Goal: Information Seeking & Learning: Learn about a topic

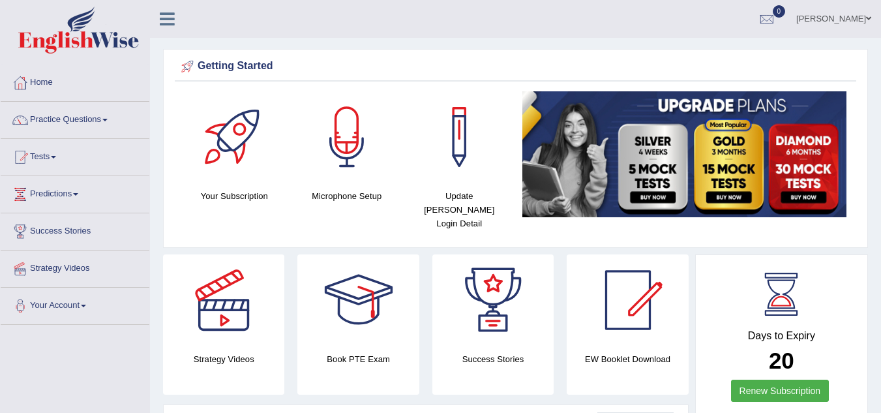
click at [101, 124] on link "Practice Questions" at bounding box center [75, 118] width 149 height 33
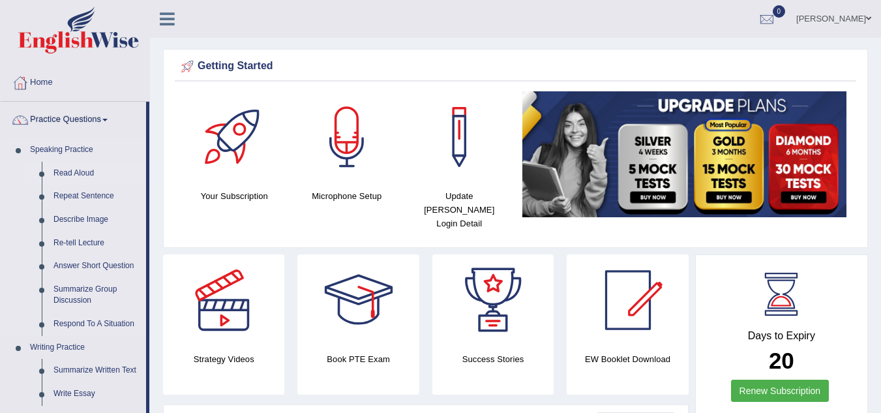
click at [83, 176] on link "Read Aloud" at bounding box center [97, 173] width 98 height 23
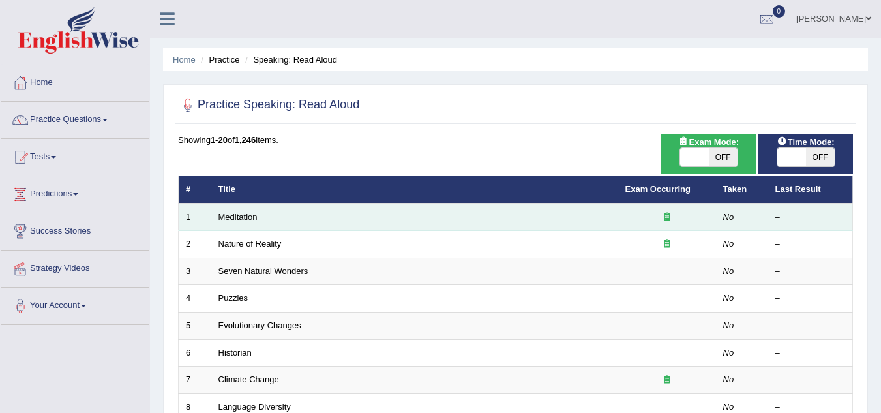
click at [241, 220] on link "Meditation" at bounding box center [237, 217] width 39 height 10
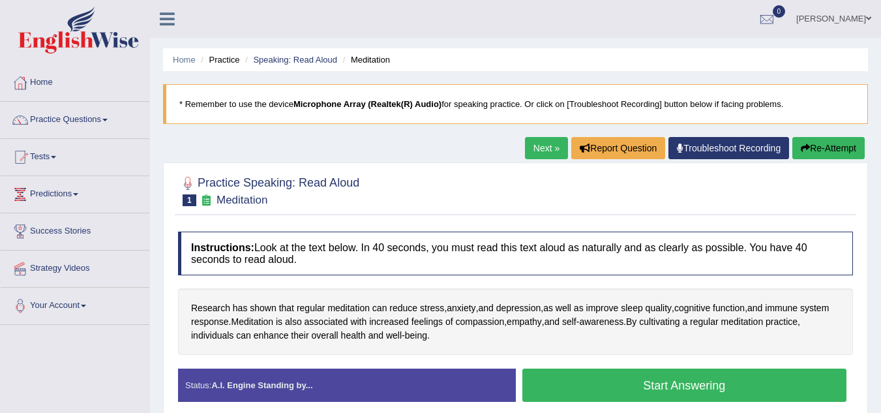
click at [574, 387] on button "Start Answering" at bounding box center [684, 384] width 325 height 33
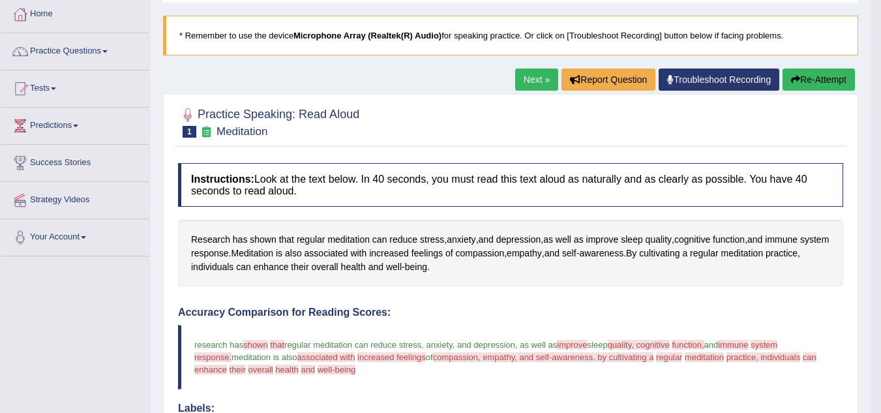
scroll to position [60, 0]
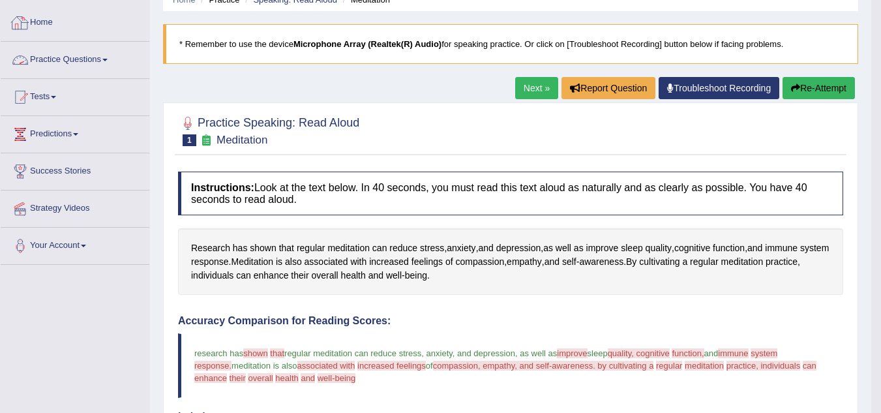
click at [89, 61] on link "Practice Questions" at bounding box center [75, 58] width 149 height 33
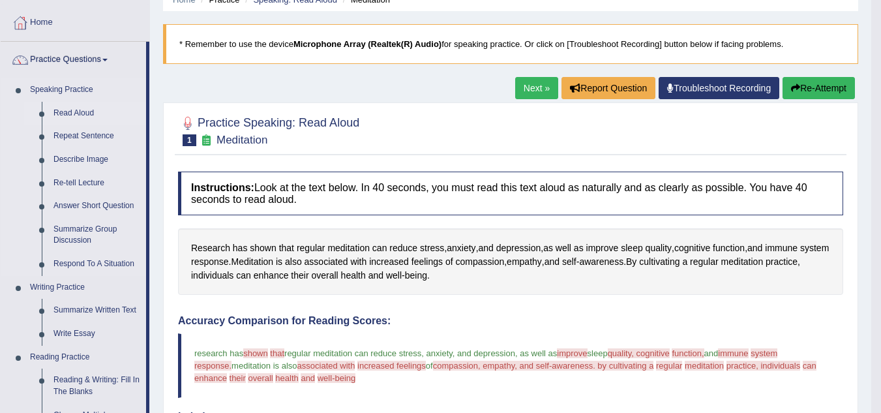
click at [68, 111] on link "Read Aloud" at bounding box center [97, 113] width 98 height 23
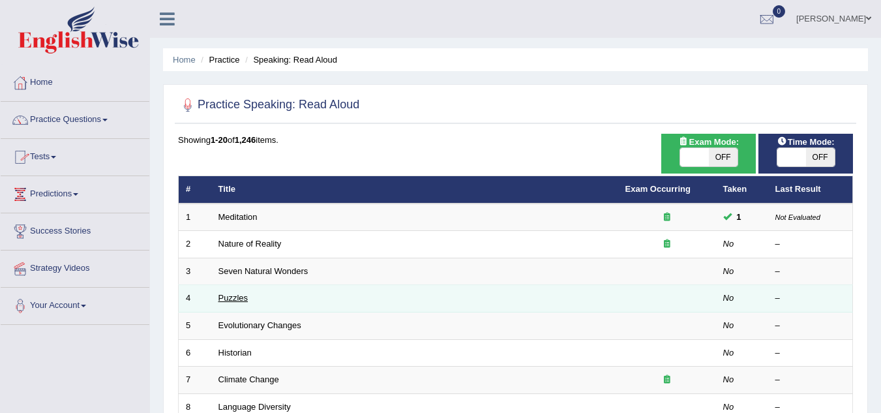
click at [234, 299] on link "Puzzles" at bounding box center [233, 298] width 30 height 10
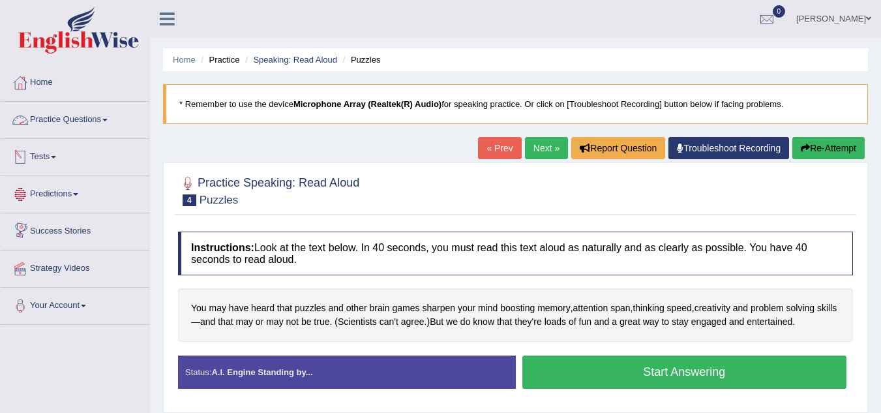
click at [56, 119] on link "Practice Questions" at bounding box center [75, 118] width 149 height 33
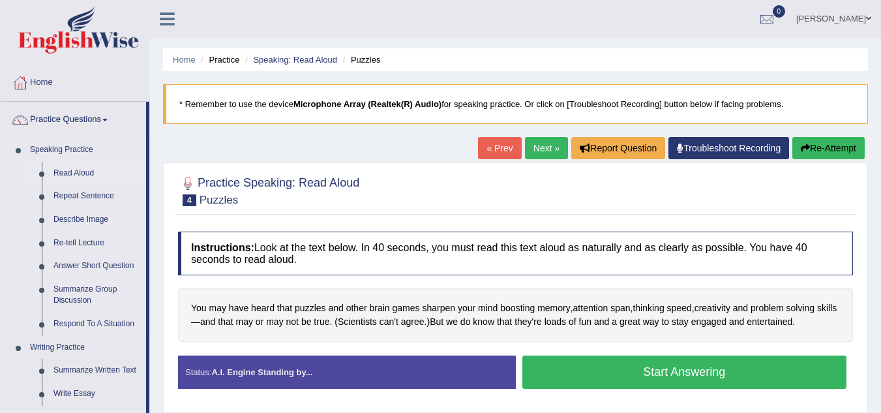
click at [67, 171] on link "Read Aloud" at bounding box center [97, 173] width 98 height 23
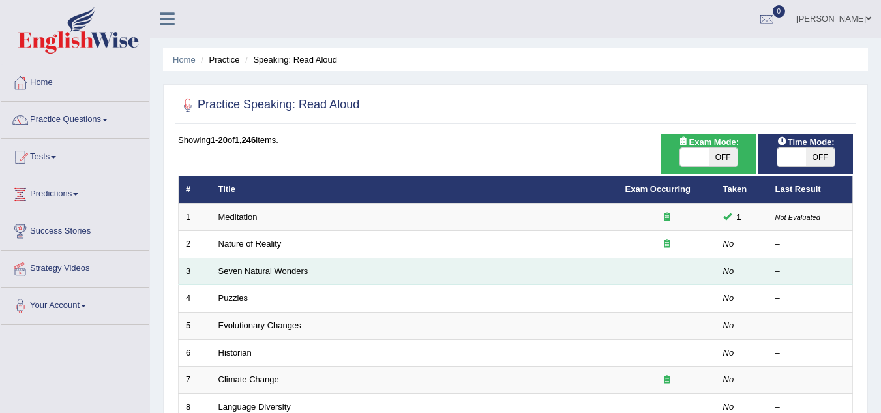
click at [240, 273] on link "Seven Natural Wonders" at bounding box center [263, 271] width 90 height 10
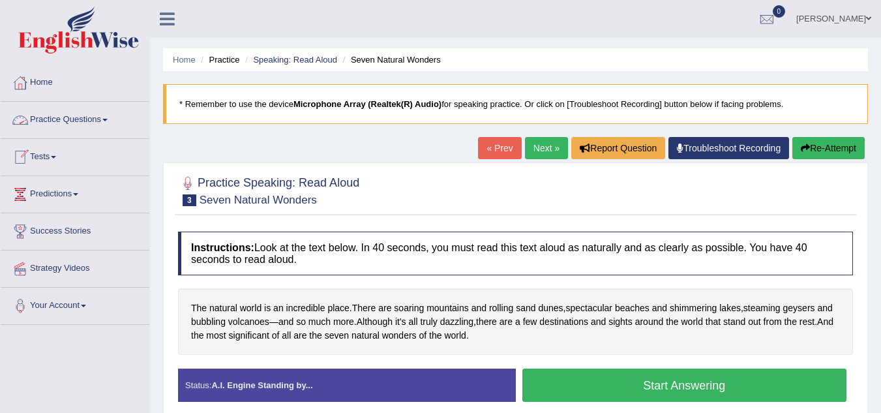
click at [80, 122] on link "Practice Questions" at bounding box center [75, 118] width 149 height 33
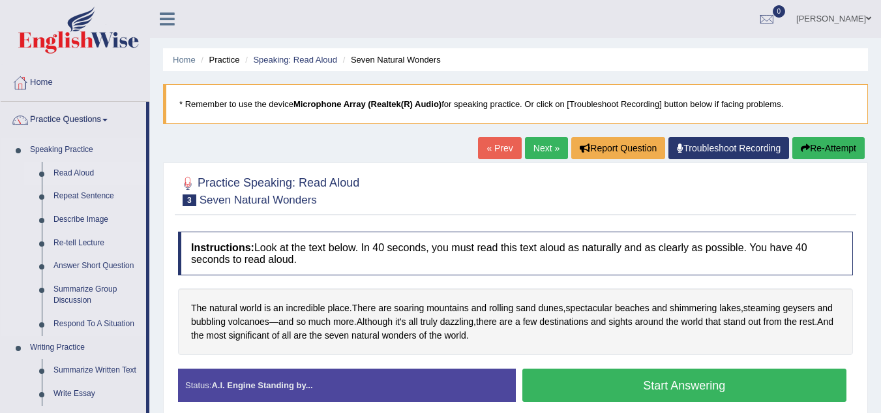
click at [73, 169] on link "Read Aloud" at bounding box center [97, 173] width 98 height 23
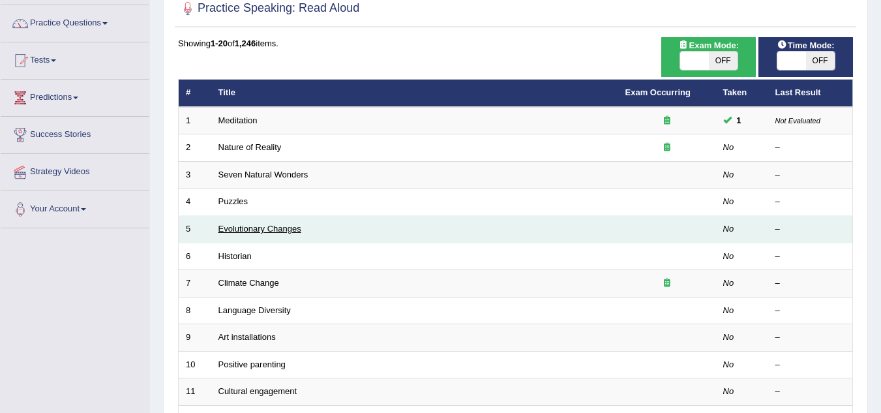
scroll to position [98, 0]
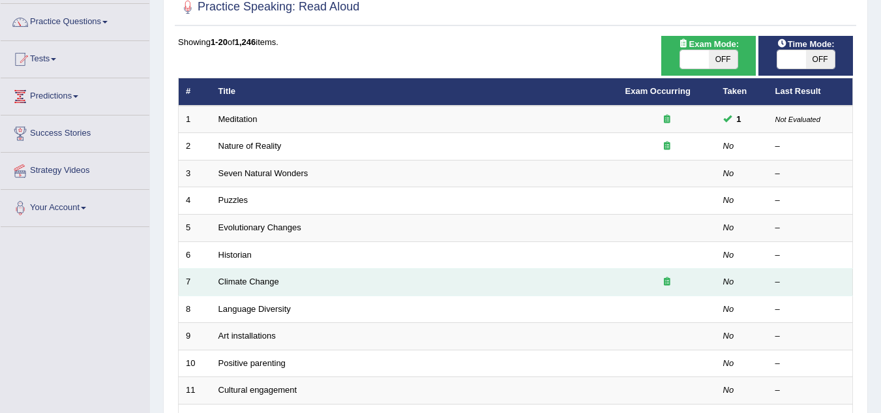
click at [244, 287] on td "Climate Change" at bounding box center [414, 282] width 407 height 27
click at [246, 281] on link "Climate Change" at bounding box center [248, 281] width 61 height 10
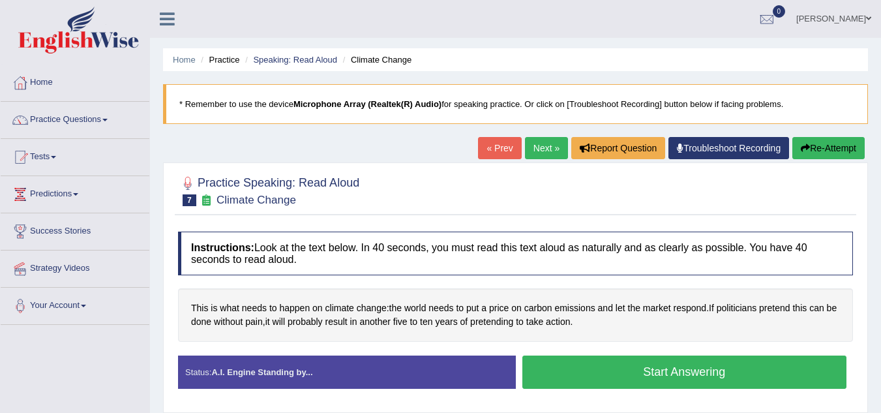
click at [553, 369] on button "Start Answering" at bounding box center [684, 371] width 325 height 33
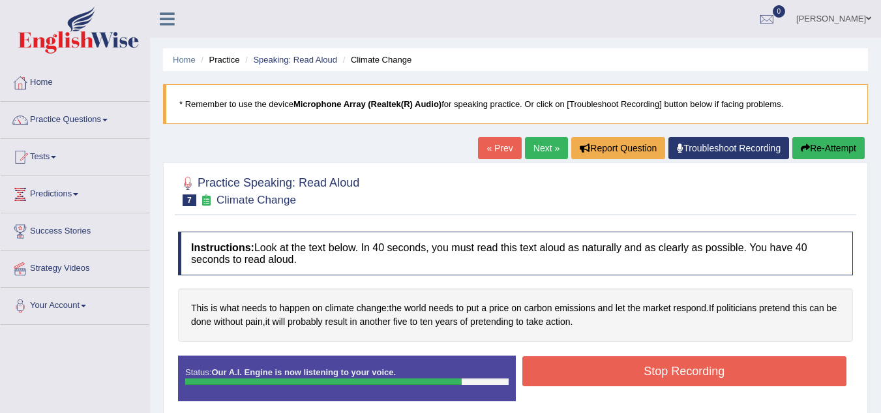
click at [553, 369] on button "Stop Recording" at bounding box center [684, 371] width 325 height 30
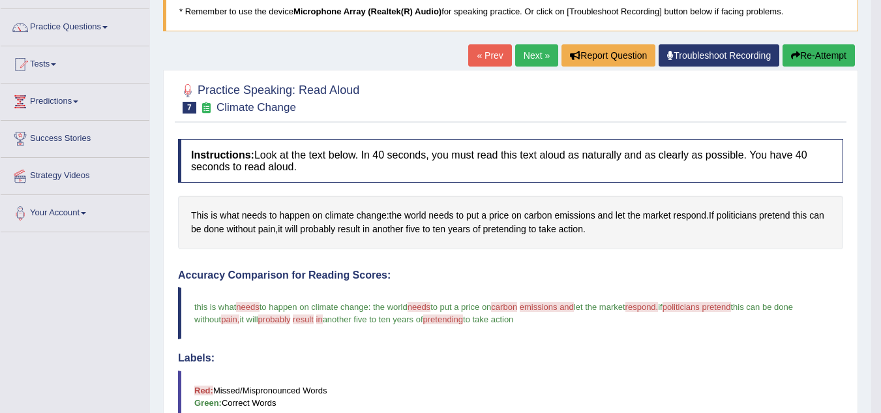
scroll to position [87, 0]
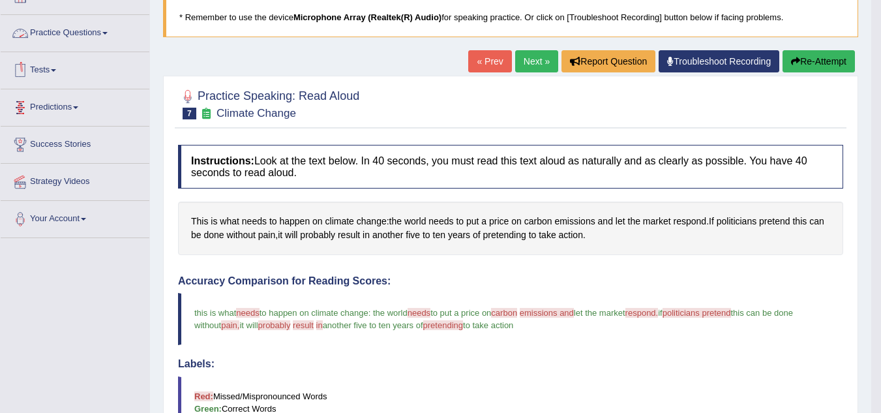
click at [93, 35] on link "Practice Questions" at bounding box center [75, 31] width 149 height 33
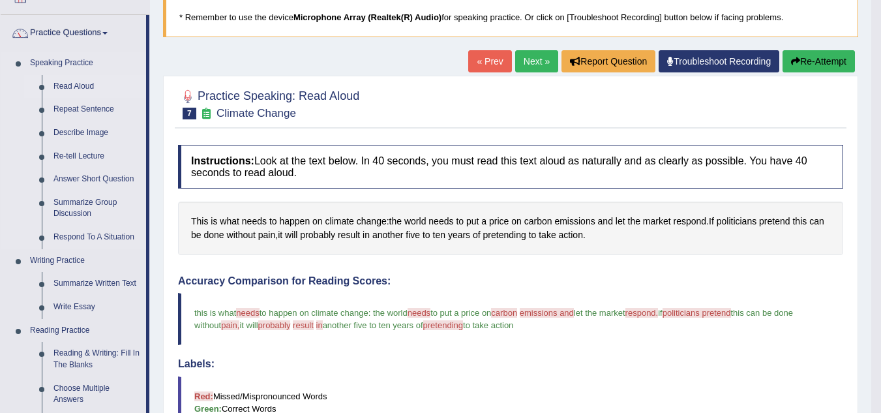
click at [78, 88] on link "Read Aloud" at bounding box center [97, 86] width 98 height 23
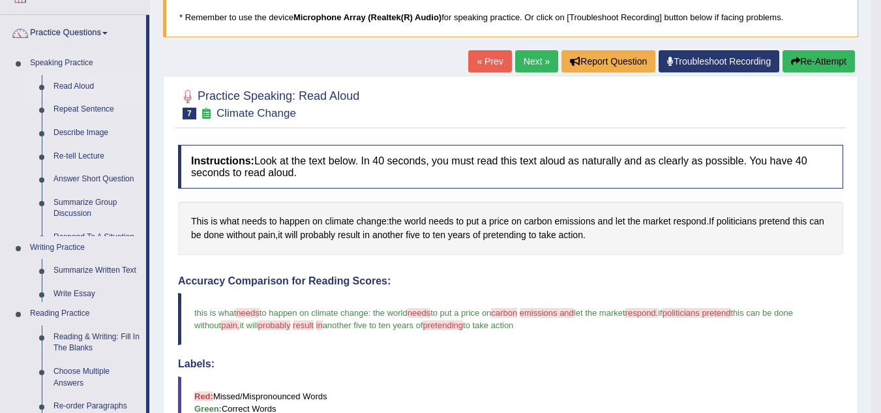
click at [78, 88] on link "Read Aloud" at bounding box center [97, 86] width 98 height 23
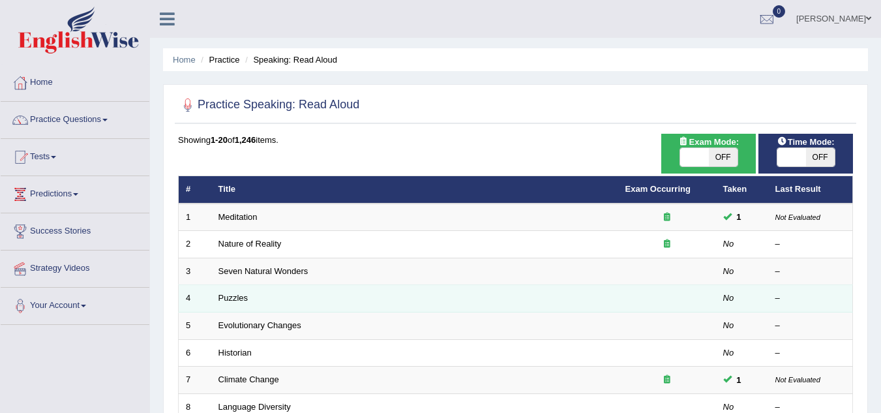
click at [235, 305] on td "Puzzles" at bounding box center [414, 298] width 407 height 27
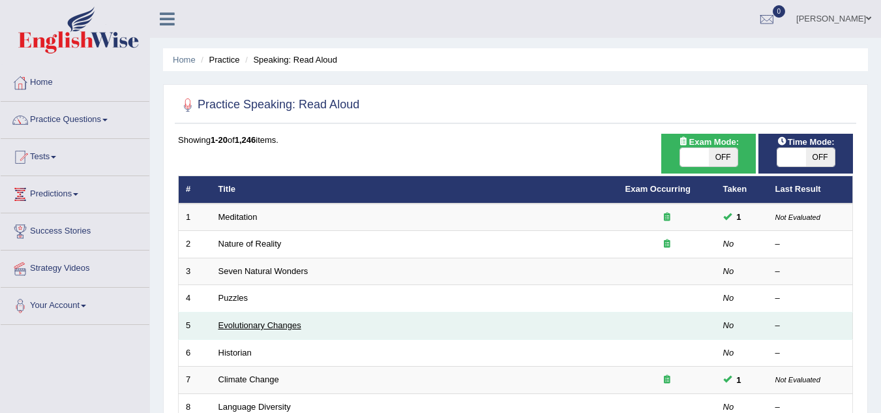
click at [239, 325] on link "Evolutionary Changes" at bounding box center [259, 325] width 83 height 10
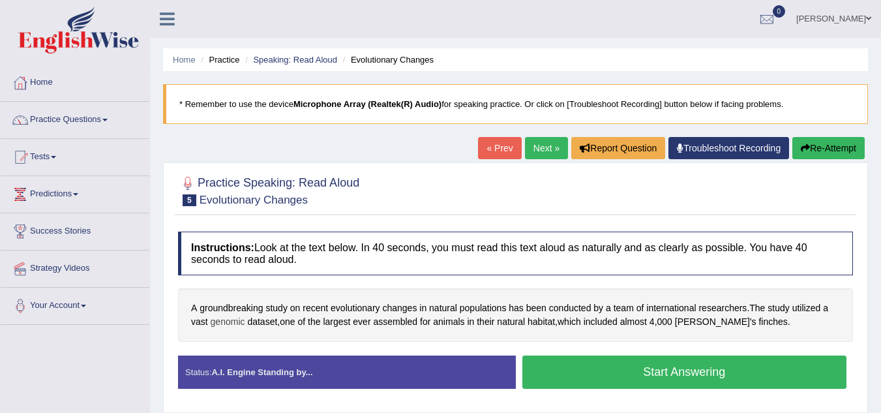
drag, startPoint x: 0, startPoint y: 0, endPoint x: 239, endPoint y: 325, distance: 403.7
click at [239, 325] on span "genomic" at bounding box center [228, 322] width 35 height 14
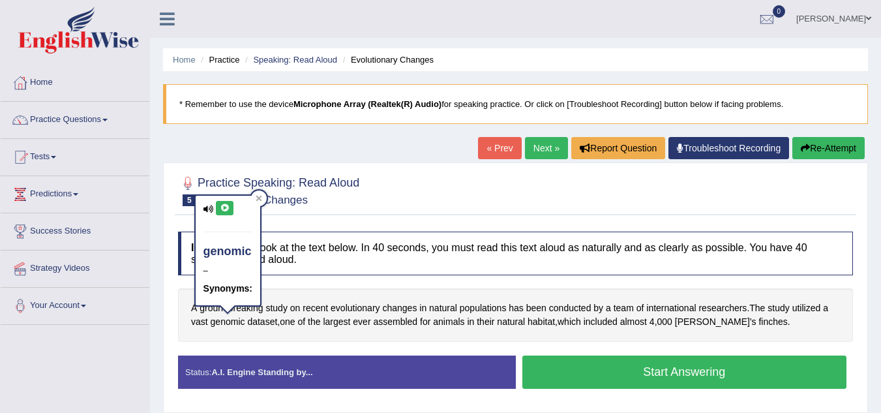
click at [248, 344] on div "Instructions: Look at the text below. In 40 seconds, you must read this text al…" at bounding box center [515, 315] width 681 height 180
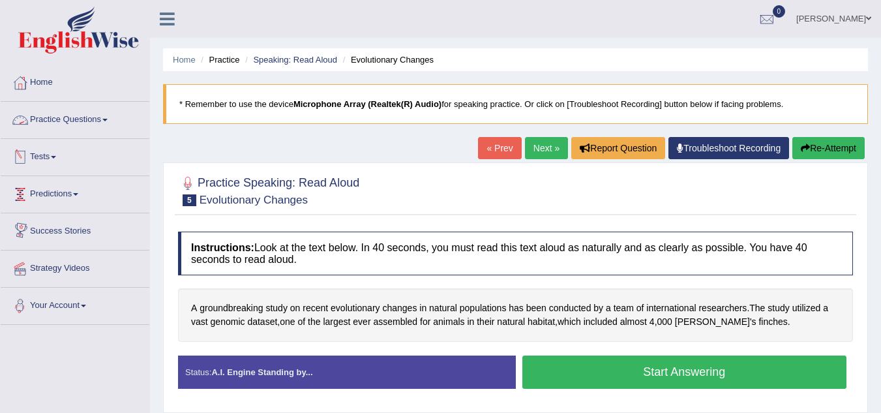
click at [102, 127] on link "Practice Questions" at bounding box center [75, 118] width 149 height 33
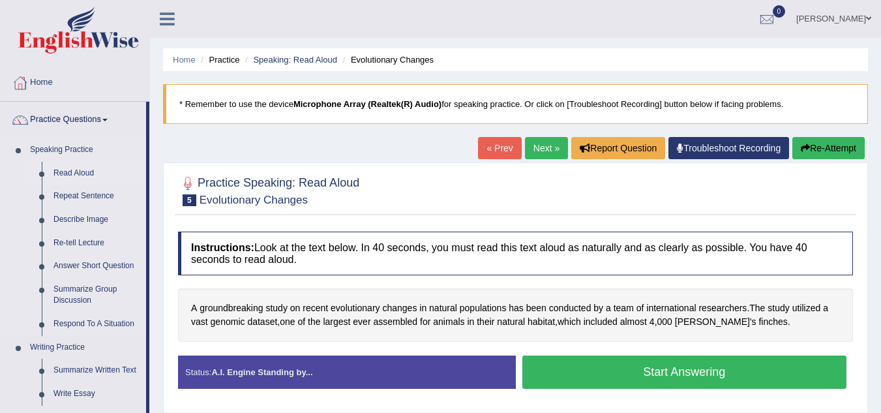
click at [74, 172] on link "Read Aloud" at bounding box center [97, 173] width 98 height 23
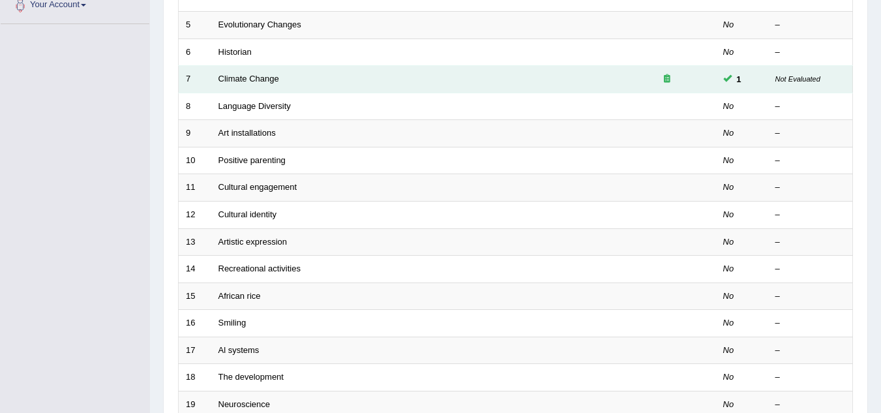
scroll to position [307, 0]
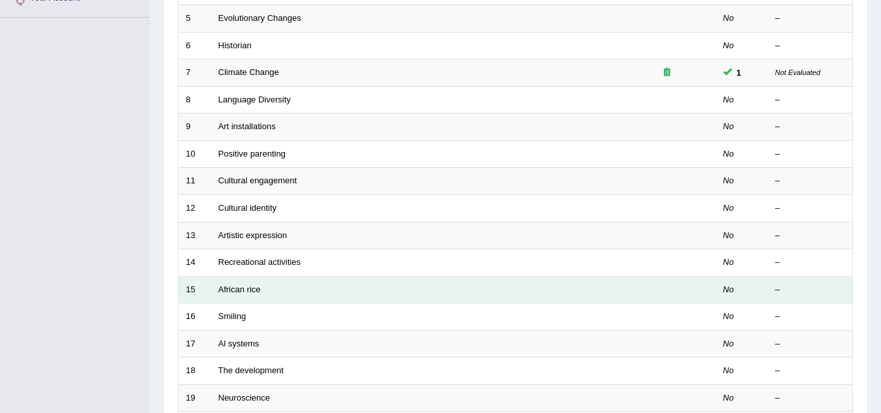
click at [238, 294] on td "African rice" at bounding box center [414, 289] width 407 height 27
click at [243, 289] on link "African rice" at bounding box center [239, 289] width 42 height 10
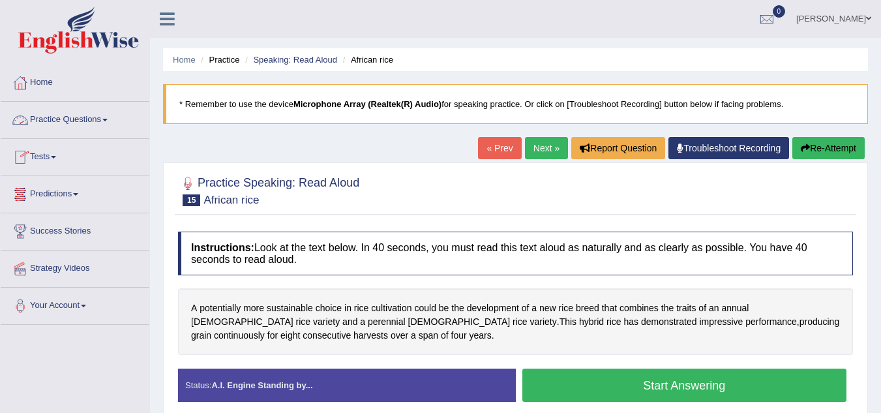
click at [75, 124] on link "Practice Questions" at bounding box center [75, 118] width 149 height 33
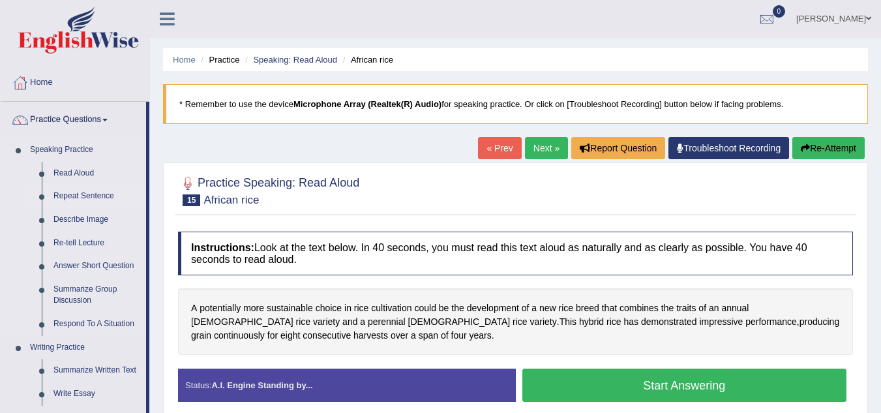
click at [87, 197] on link "Repeat Sentence" at bounding box center [97, 195] width 98 height 23
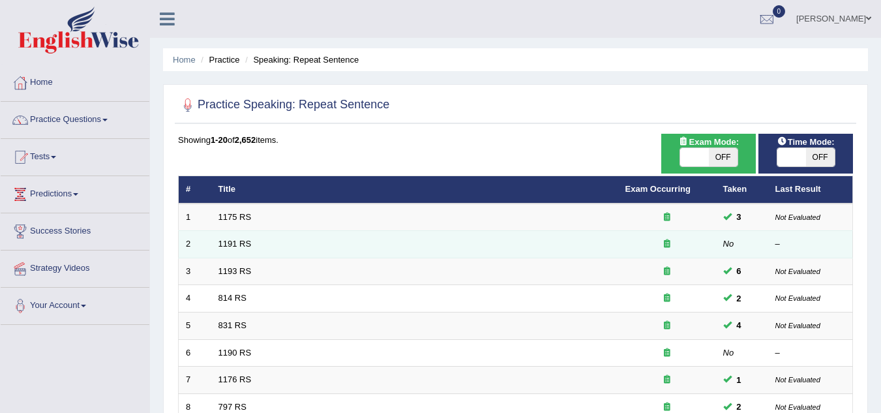
click at [233, 249] on td "1191 RS" at bounding box center [414, 244] width 407 height 27
click at [235, 245] on link "1191 RS" at bounding box center [234, 244] width 33 height 10
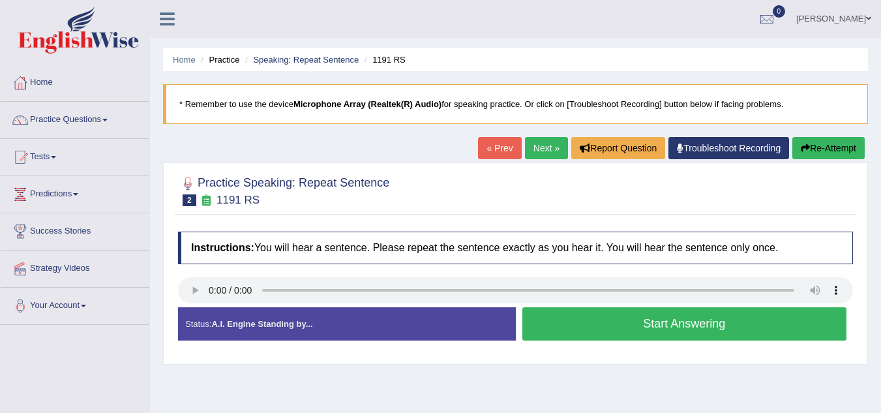
click at [561, 335] on button "Start Answering" at bounding box center [684, 323] width 325 height 33
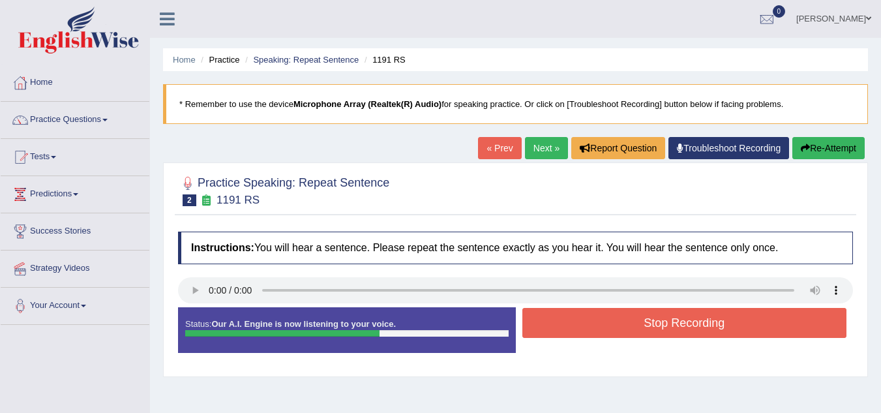
click at [561, 335] on button "Stop Recording" at bounding box center [684, 323] width 325 height 30
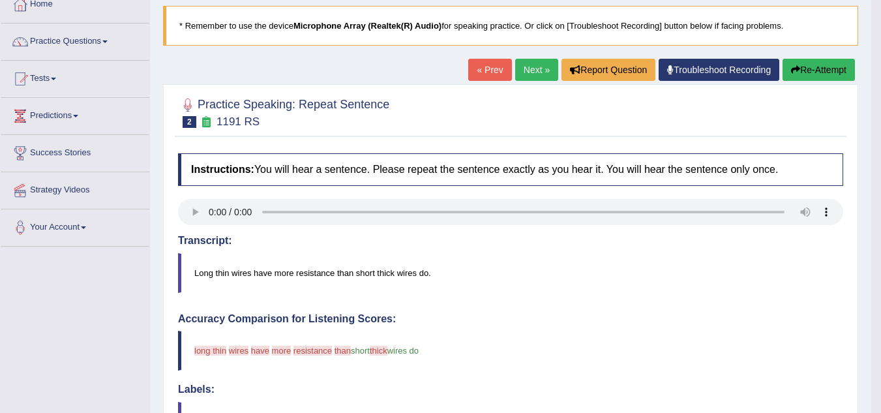
scroll to position [52, 0]
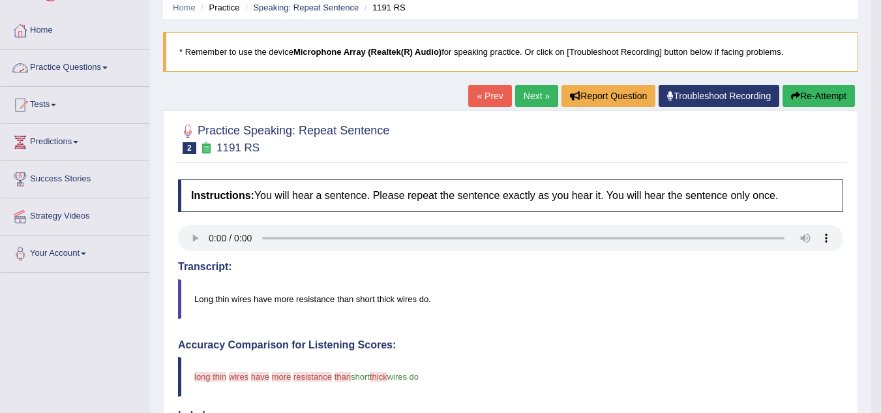
click at [93, 74] on link "Practice Questions" at bounding box center [75, 66] width 149 height 33
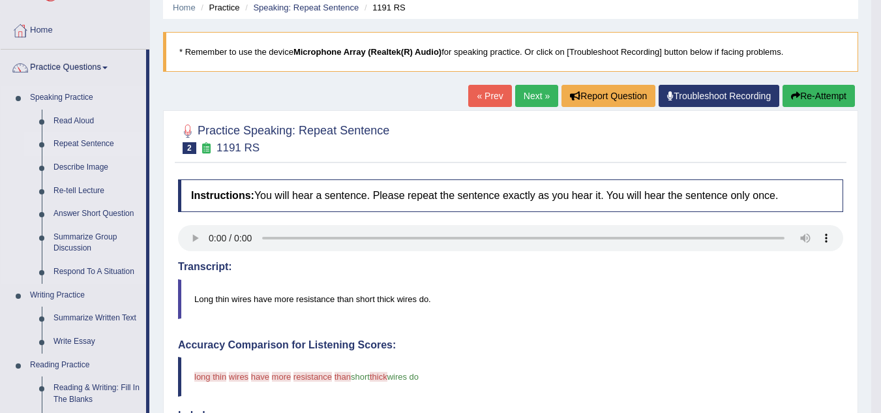
click at [72, 145] on link "Repeat Sentence" at bounding box center [97, 143] width 98 height 23
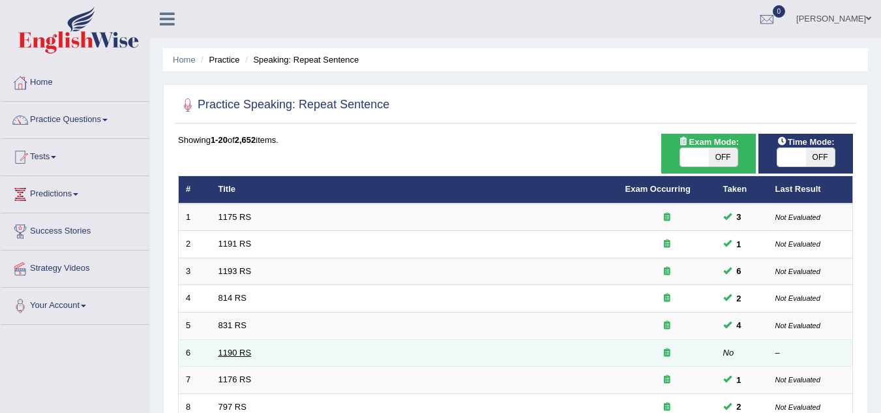
click at [229, 353] on link "1190 RS" at bounding box center [234, 352] width 33 height 10
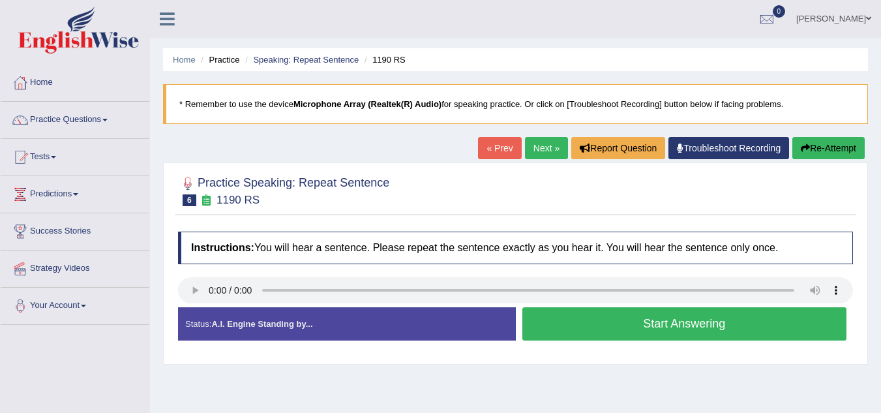
click at [560, 318] on button "Start Answering" at bounding box center [684, 323] width 325 height 33
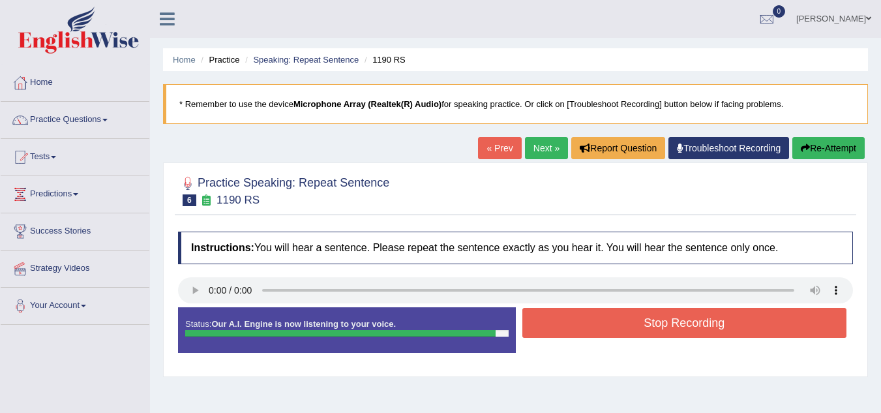
click at [560, 318] on button "Stop Recording" at bounding box center [684, 323] width 325 height 30
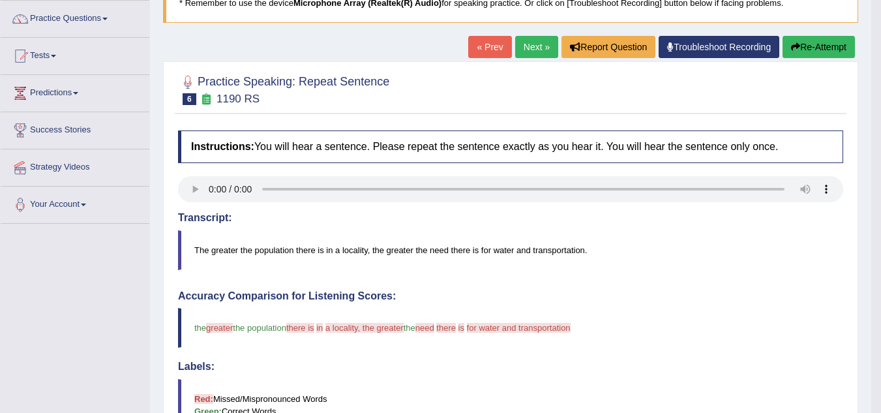
scroll to position [96, 0]
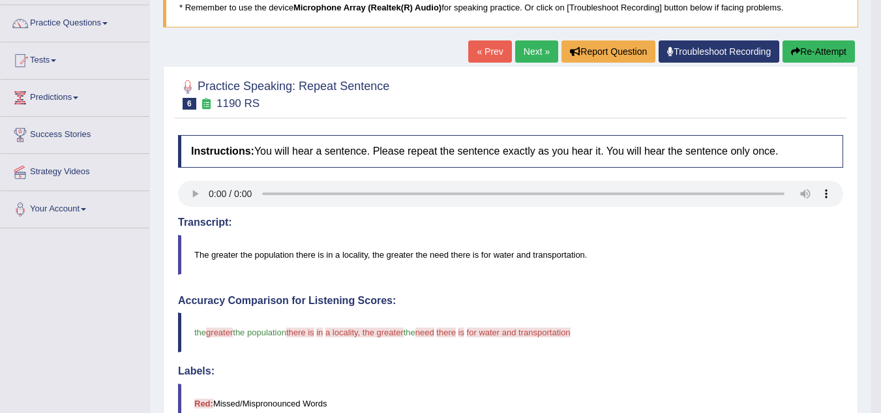
click at [789, 58] on button "Re-Attempt" at bounding box center [818, 51] width 72 height 22
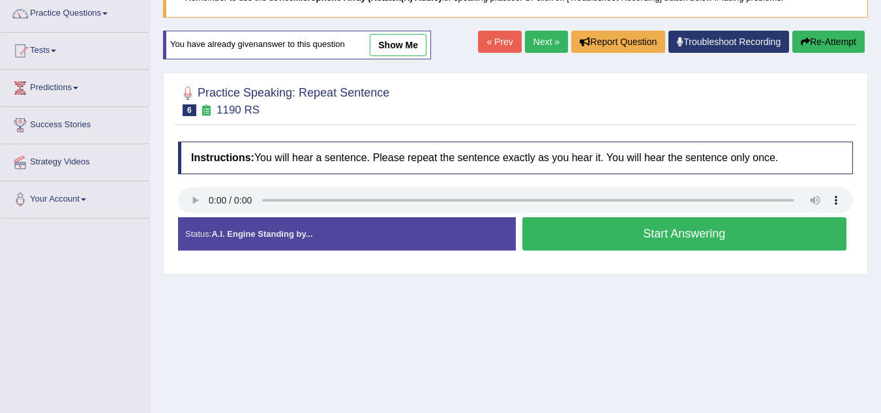
click at [567, 247] on button "Start Answering" at bounding box center [684, 233] width 325 height 33
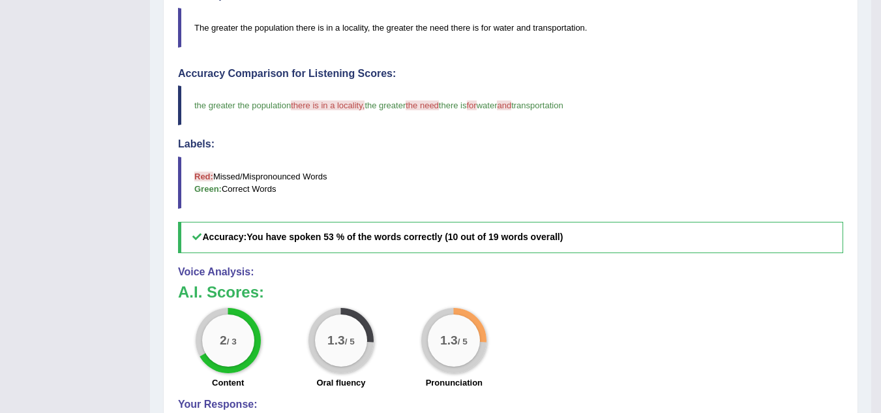
scroll to position [315, 0]
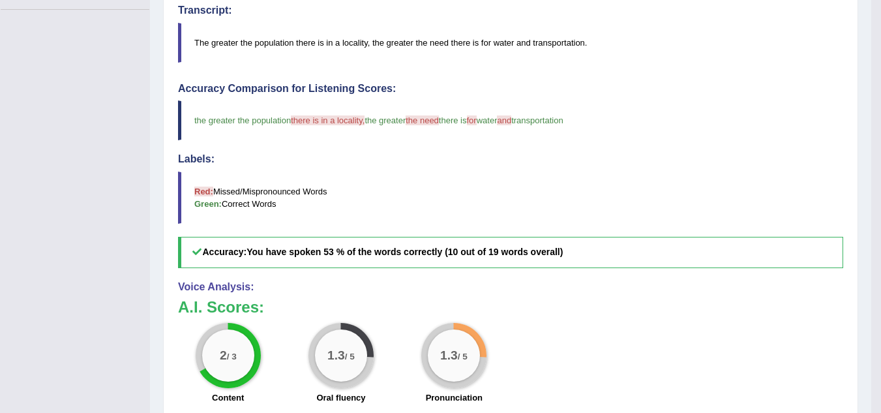
drag, startPoint x: 880, startPoint y: 8, endPoint x: 886, endPoint y: 8, distance: 6.6
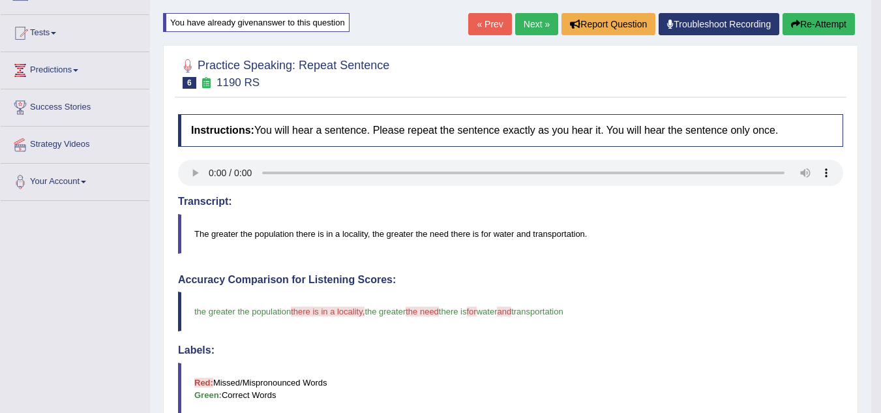
scroll to position [98, 0]
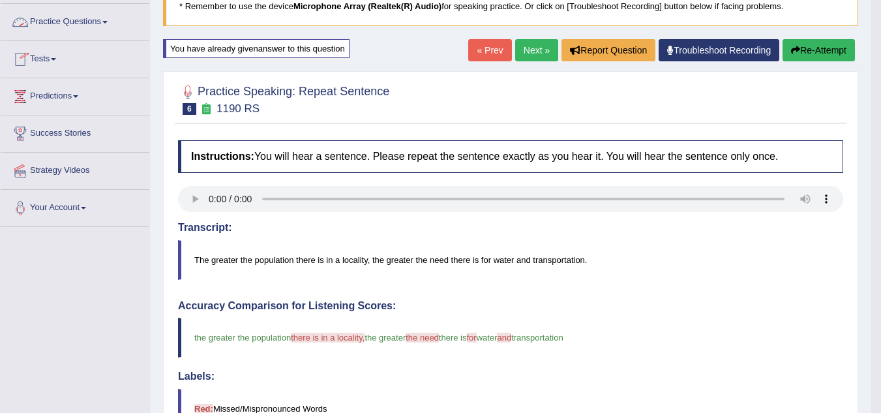
click at [92, 26] on link "Practice Questions" at bounding box center [75, 20] width 149 height 33
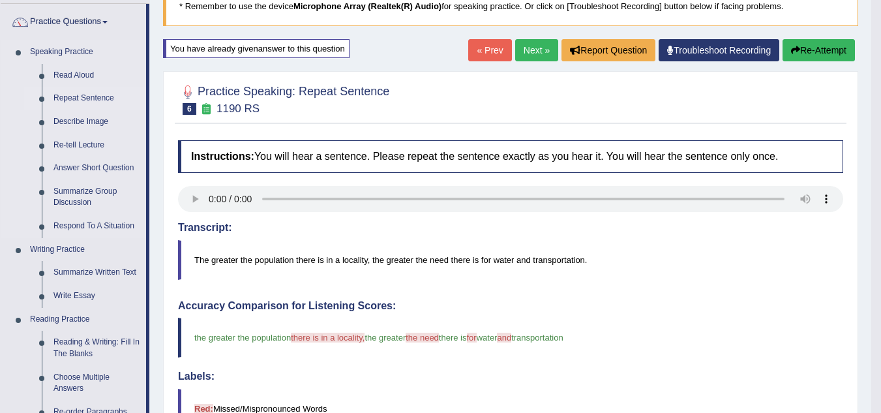
click at [76, 97] on link "Repeat Sentence" at bounding box center [97, 98] width 98 height 23
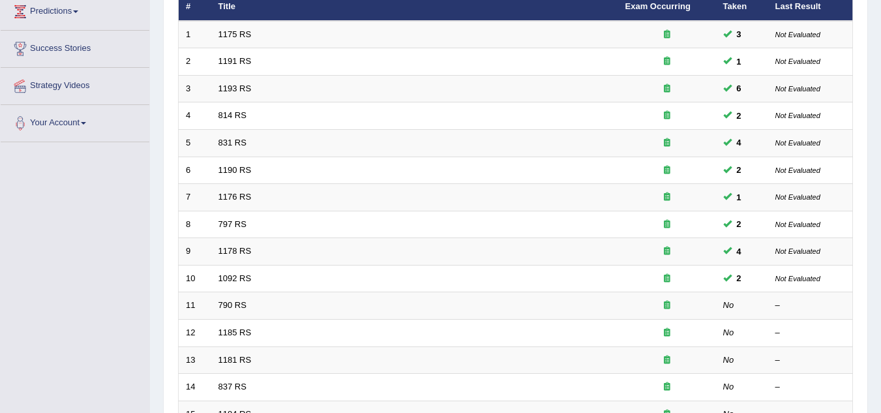
scroll to position [209, 0]
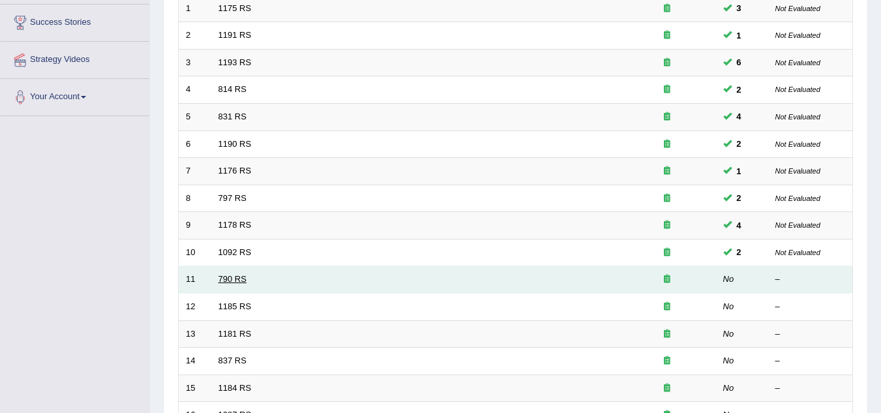
click at [231, 280] on link "790 RS" at bounding box center [232, 279] width 28 height 10
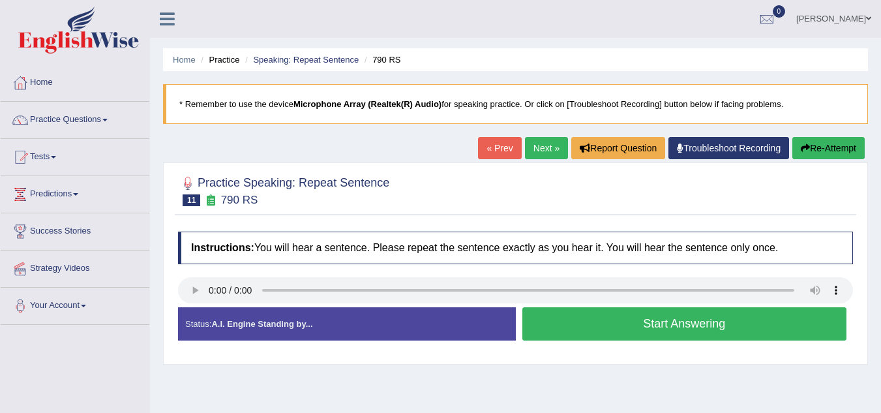
click at [779, 348] on div "Status: A.I. Engine Standing by... Start Answering Stop Recording" at bounding box center [515, 330] width 675 height 46
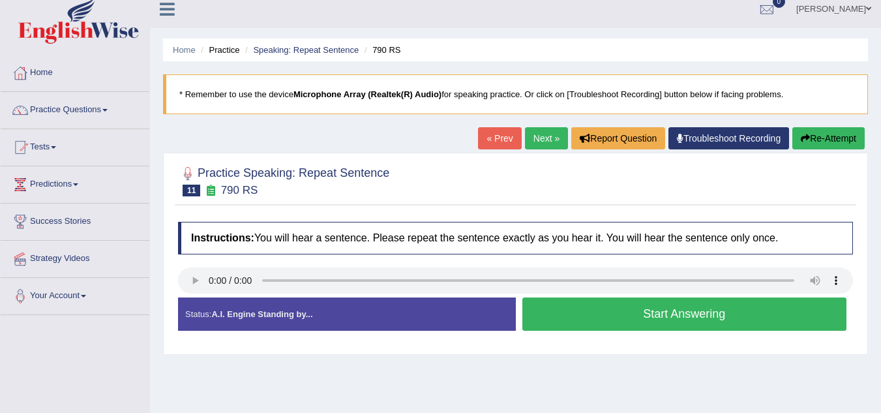
scroll to position [10, 0]
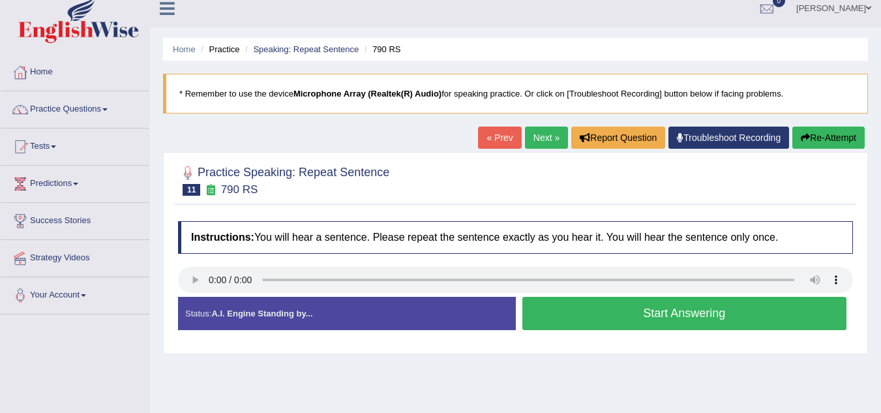
click at [547, 311] on button "Start Answering" at bounding box center [684, 313] width 325 height 33
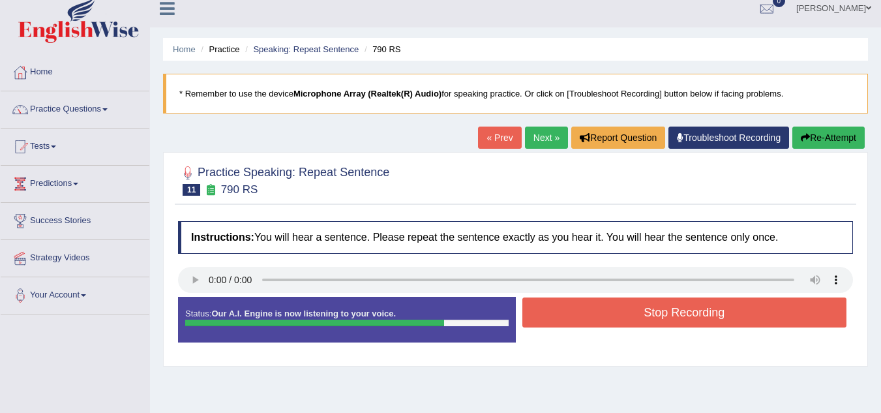
click at [547, 311] on button "Stop Recording" at bounding box center [684, 312] width 325 height 30
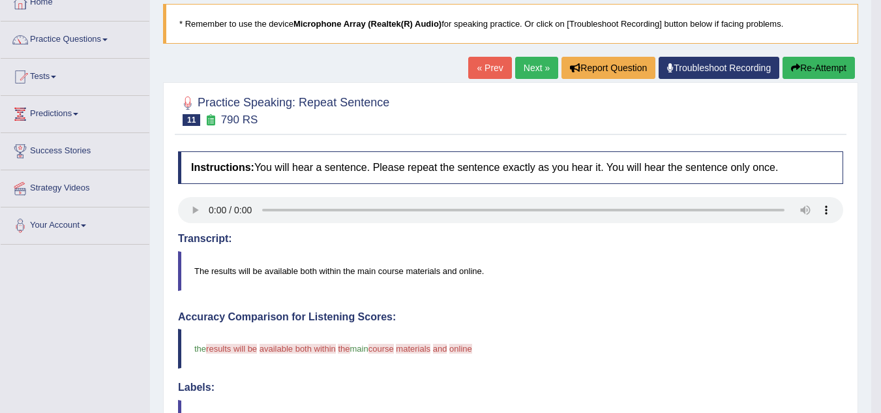
scroll to position [78, 0]
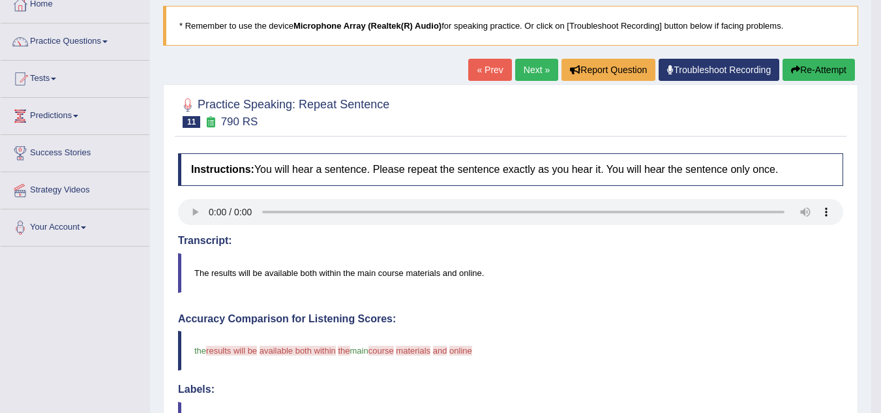
click at [834, 74] on button "Re-Attempt" at bounding box center [818, 70] width 72 height 22
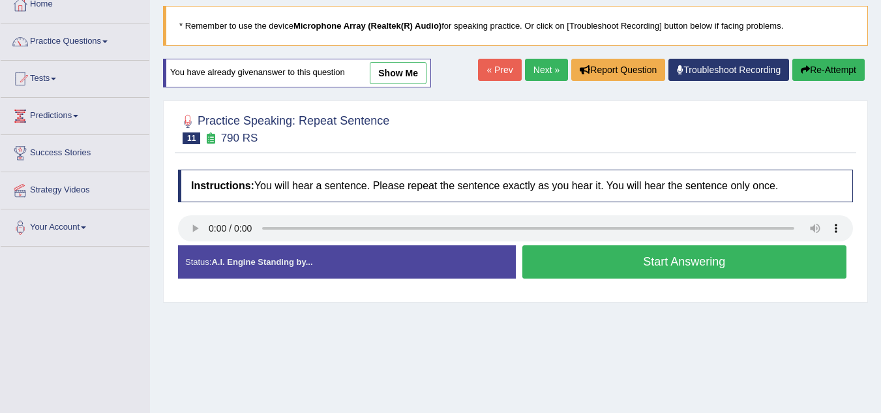
click at [673, 255] on button "Start Answering" at bounding box center [684, 261] width 325 height 33
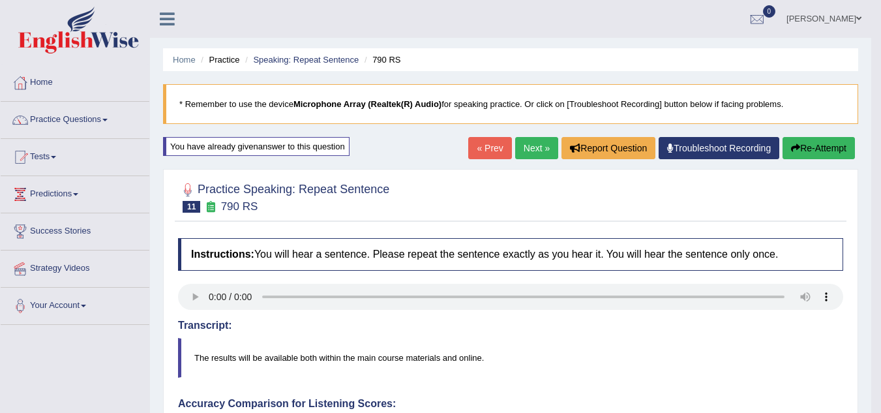
click at [806, 143] on button "Re-Attempt" at bounding box center [818, 148] width 72 height 22
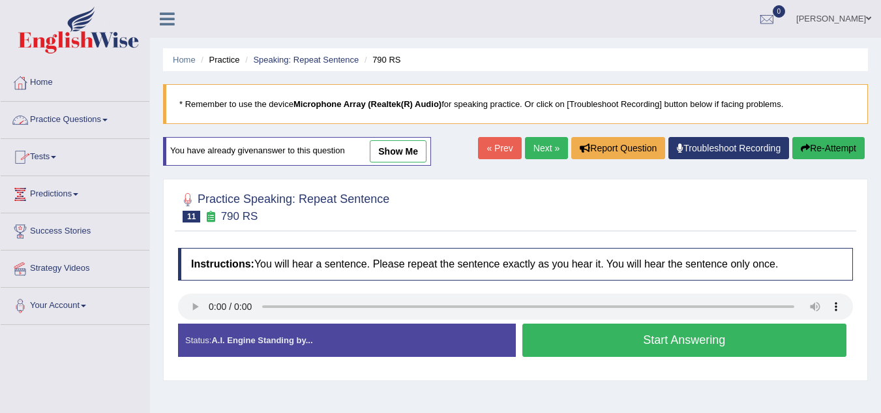
click at [108, 120] on span at bounding box center [104, 120] width 5 height 3
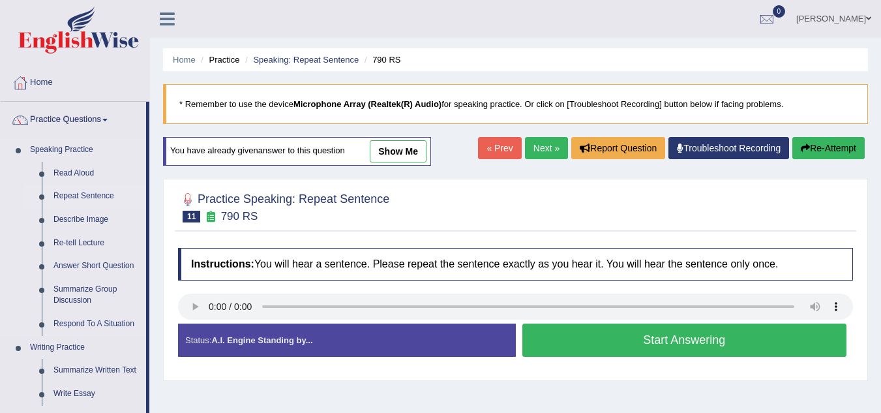
click at [77, 196] on link "Repeat Sentence" at bounding box center [97, 195] width 98 height 23
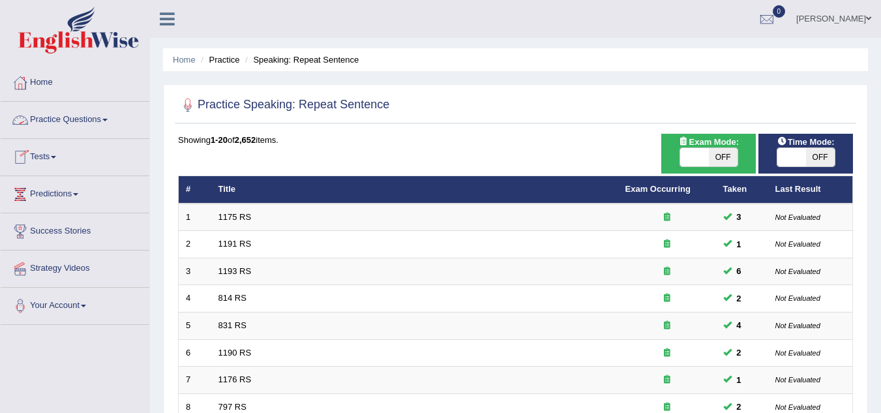
click at [96, 128] on link "Practice Questions" at bounding box center [75, 118] width 149 height 33
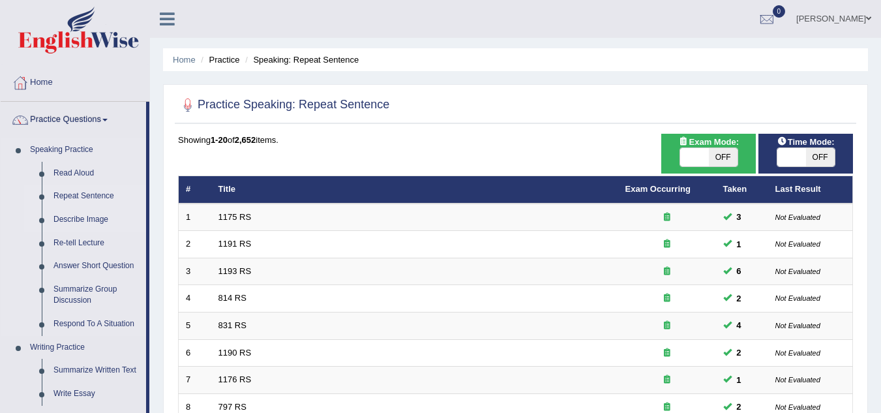
click at [75, 217] on link "Describe Image" at bounding box center [97, 219] width 98 height 23
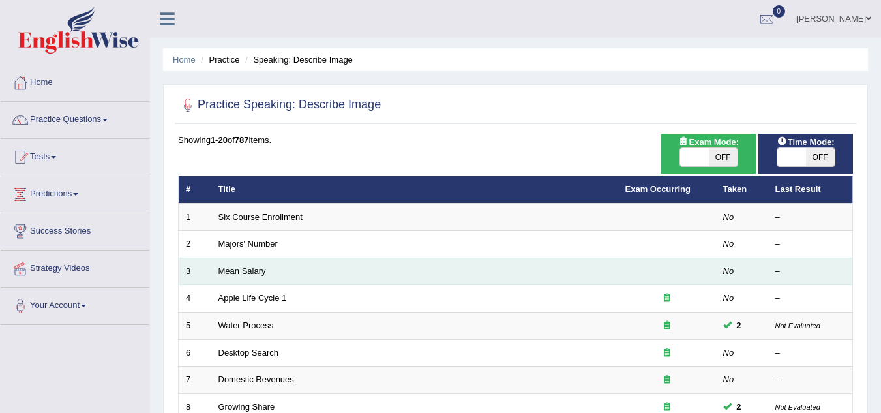
click at [235, 269] on link "Mean Salary" at bounding box center [242, 271] width 48 height 10
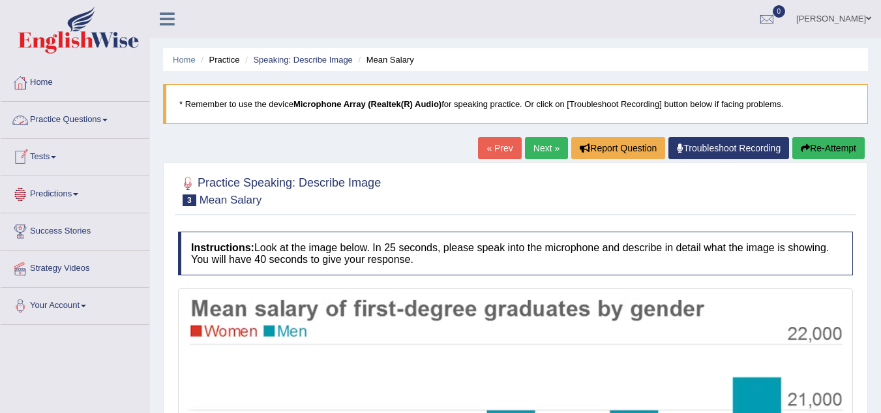
click at [87, 125] on link "Practice Questions" at bounding box center [75, 118] width 149 height 33
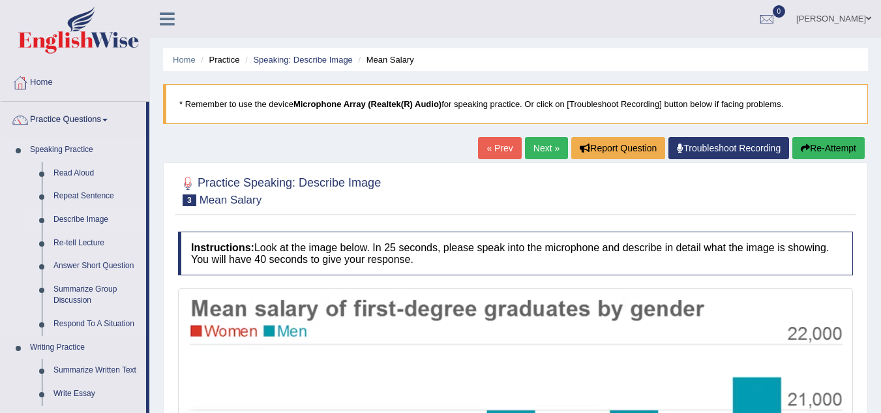
click at [64, 217] on link "Describe Image" at bounding box center [97, 219] width 98 height 23
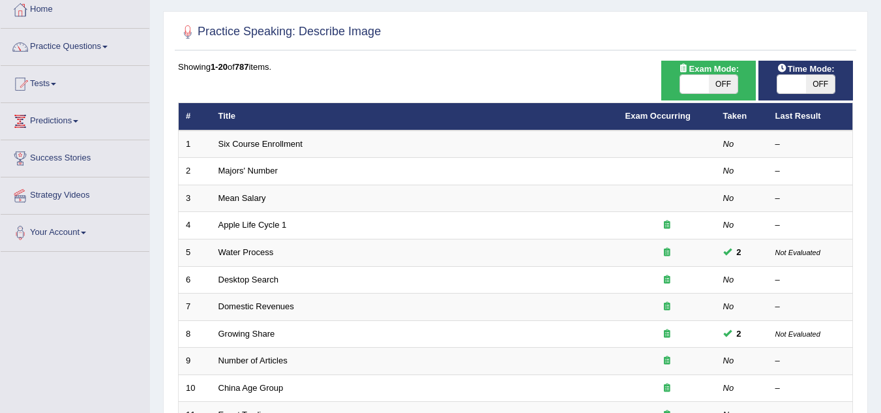
scroll to position [78, 0]
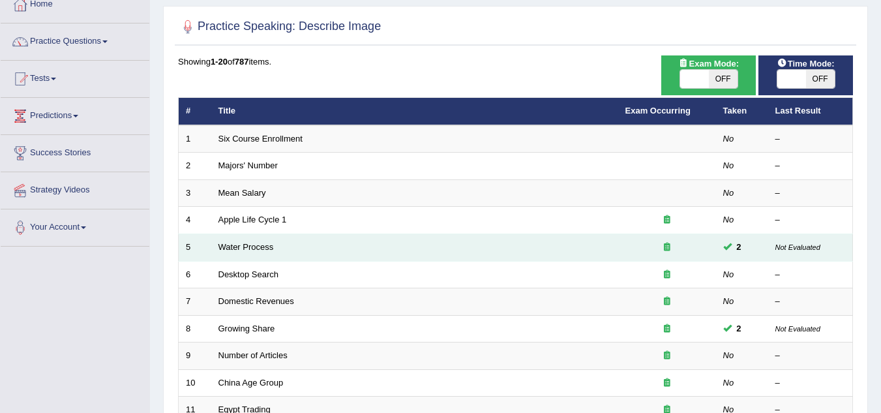
click at [415, 249] on td "Water Process" at bounding box center [414, 247] width 407 height 27
click at [241, 247] on link "Water Process" at bounding box center [245, 247] width 55 height 10
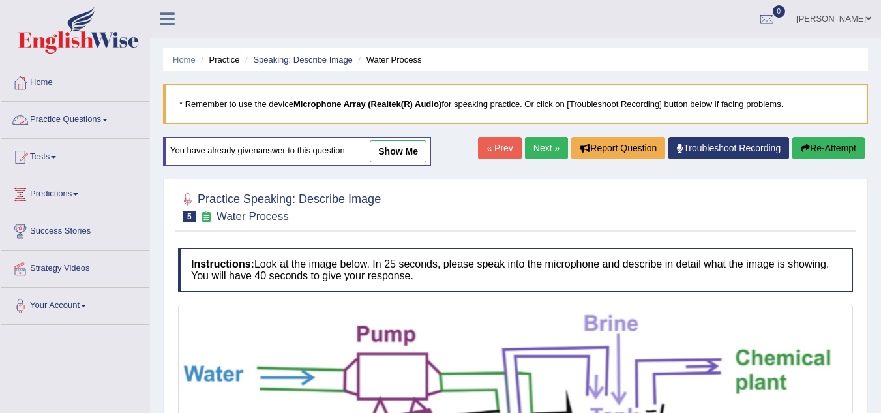
click at [102, 123] on link "Practice Questions" at bounding box center [75, 118] width 149 height 33
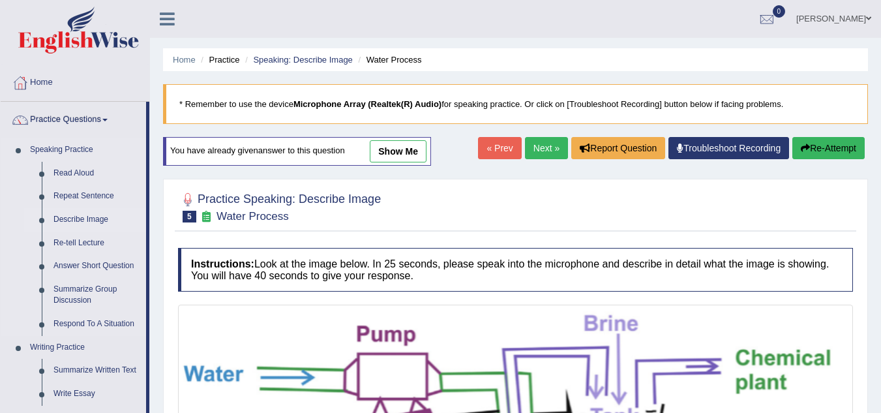
click at [75, 222] on link "Describe Image" at bounding box center [97, 219] width 98 height 23
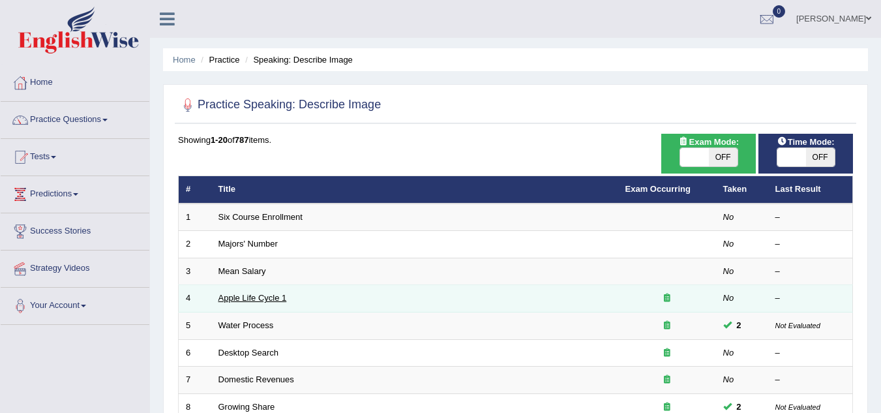
click at [234, 297] on link "Apple Life Cycle 1" at bounding box center [252, 298] width 68 height 10
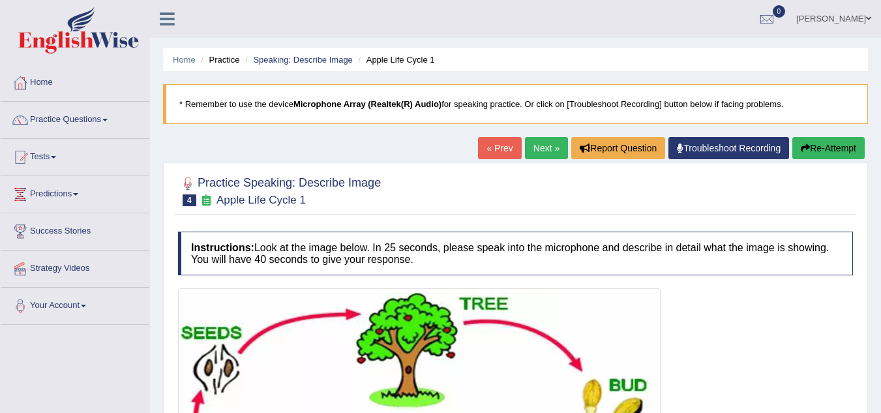
click at [879, 401] on div "Home Practice Speaking: Describe Image Apple Life Cycle 1 * Remember to use the…" at bounding box center [515, 328] width 731 height 656
drag, startPoint x: 879, startPoint y: 401, endPoint x: 890, endPoint y: 406, distance: 12.2
click at [881, 406] on html "Toggle navigation Home Practice Questions Speaking Practice Read Aloud Repeat S…" at bounding box center [440, 206] width 881 height 413
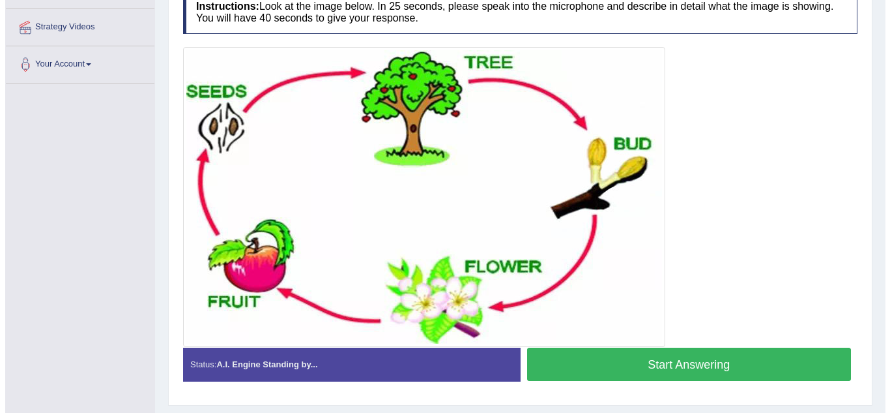
scroll to position [261, 0]
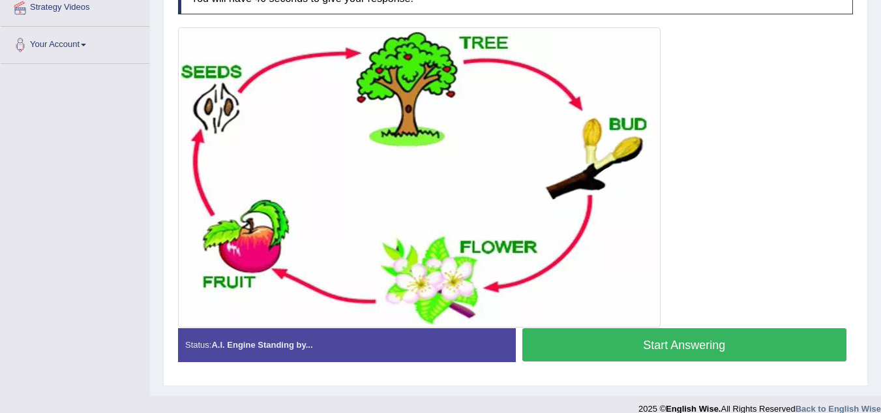
click at [701, 349] on button "Start Answering" at bounding box center [684, 344] width 325 height 33
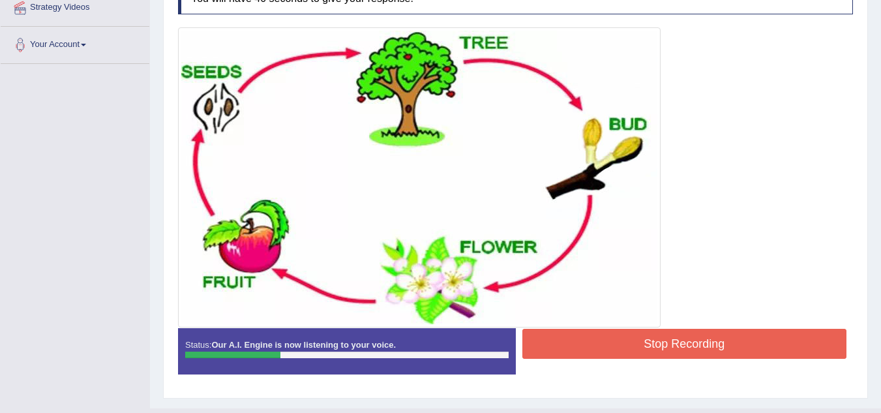
click at [701, 349] on button "Stop Recording" at bounding box center [684, 344] width 325 height 30
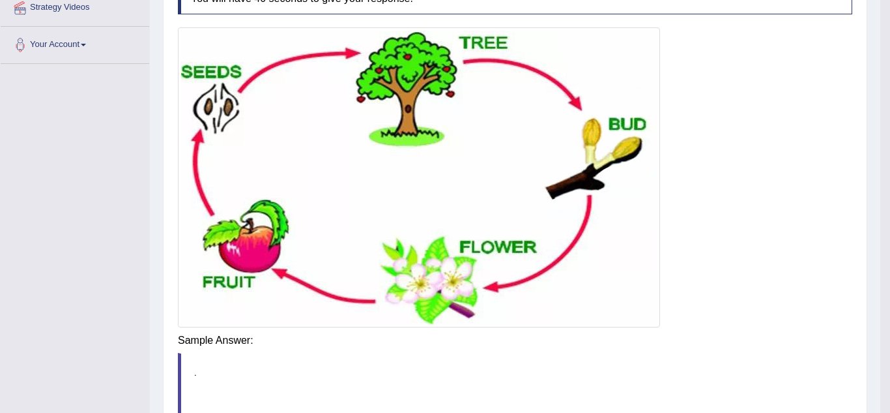
click at [0, 0] on div "Saving your answer..." at bounding box center [0, 0] width 0 height 0
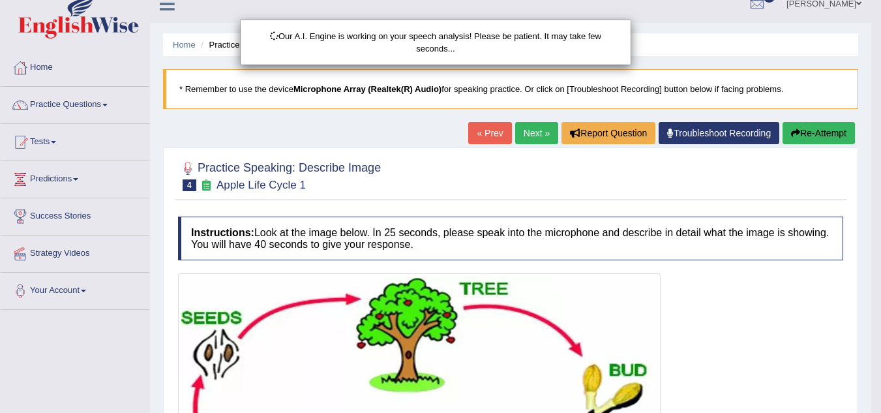
scroll to position [0, 0]
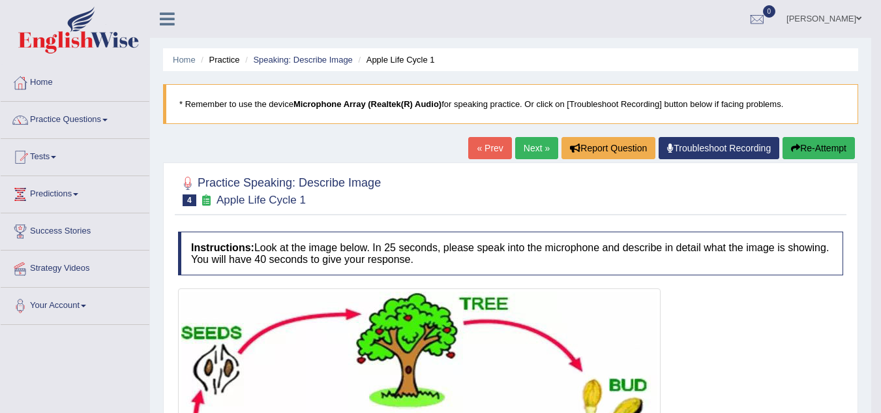
click at [808, 158] on button "Re-Attempt" at bounding box center [818, 148] width 72 height 22
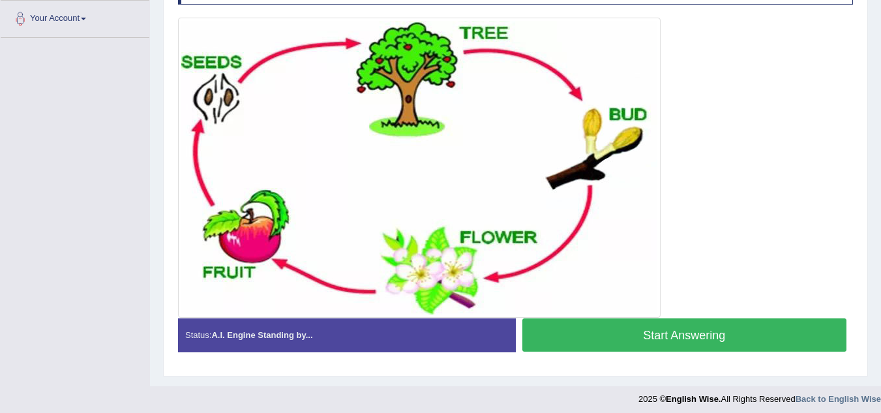
scroll to position [285, 0]
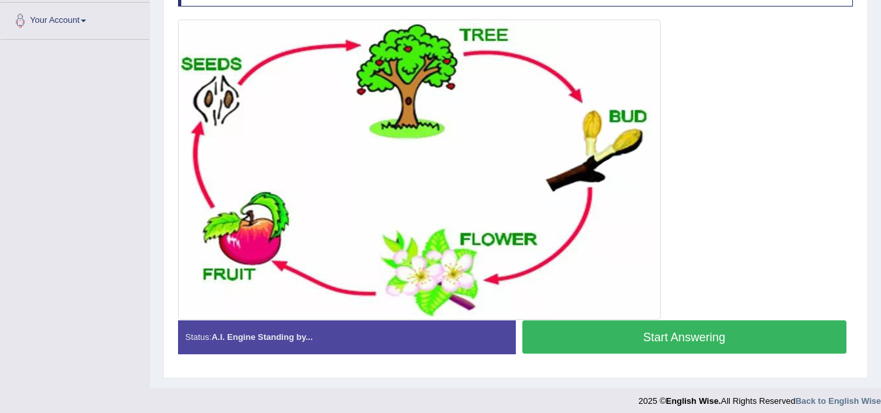
click at [703, 333] on button "Start Answering" at bounding box center [684, 336] width 325 height 33
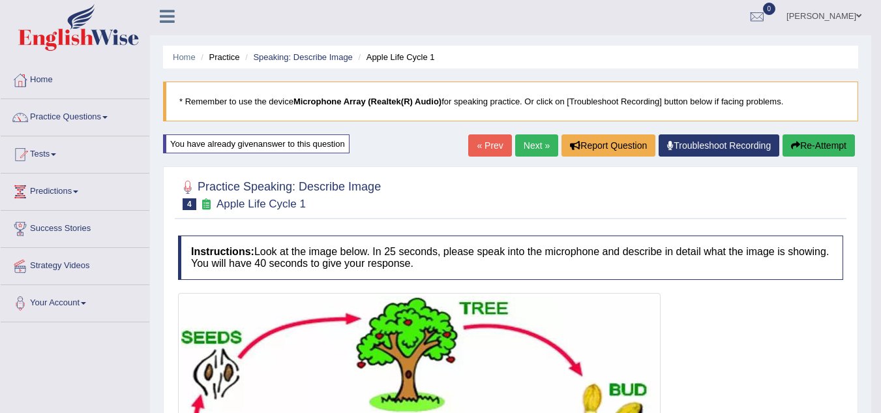
scroll to position [0, 0]
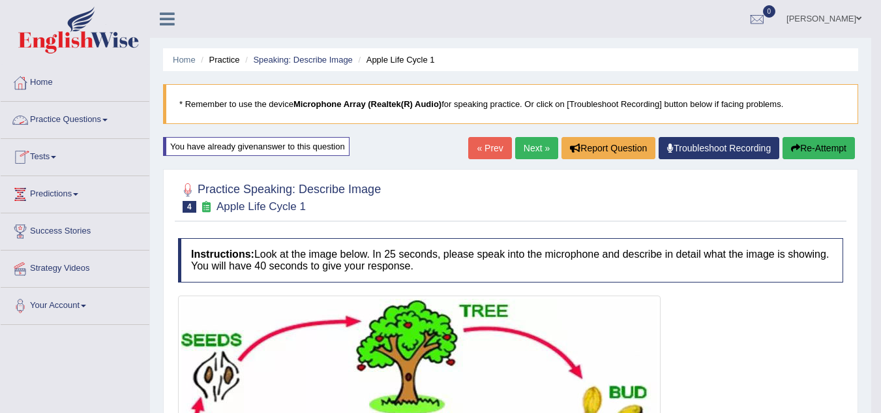
click at [82, 128] on link "Practice Questions" at bounding box center [75, 118] width 149 height 33
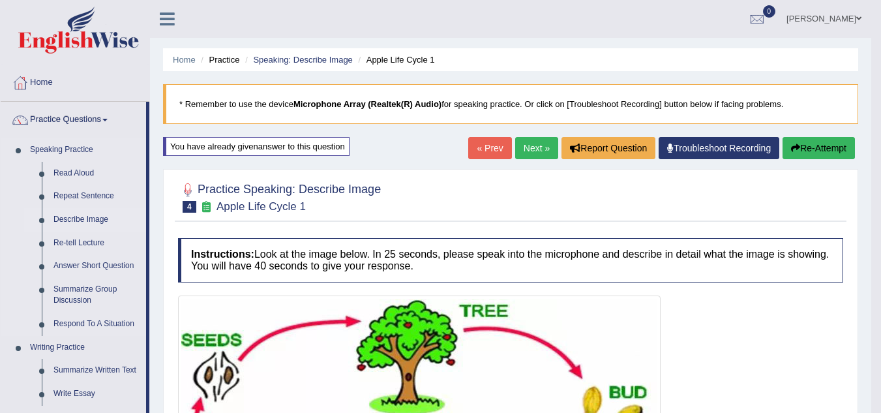
click at [73, 221] on link "Describe Image" at bounding box center [97, 219] width 98 height 23
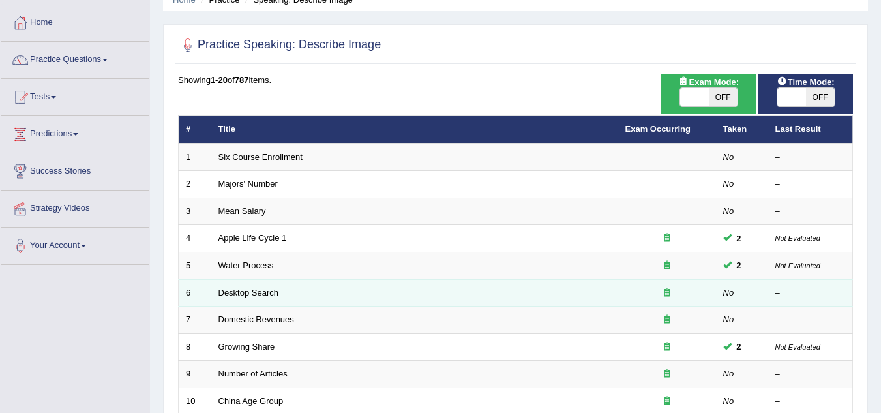
scroll to position [61, 0]
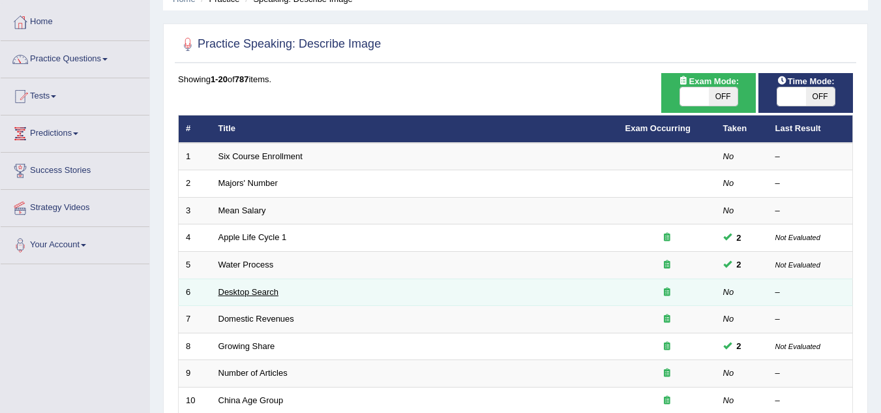
click at [242, 296] on link "Desktop Search" at bounding box center [248, 292] width 61 height 10
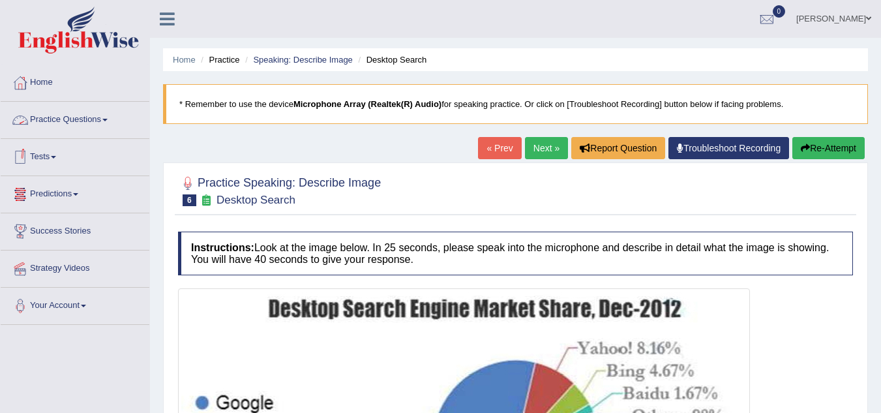
click at [85, 122] on link "Practice Questions" at bounding box center [75, 118] width 149 height 33
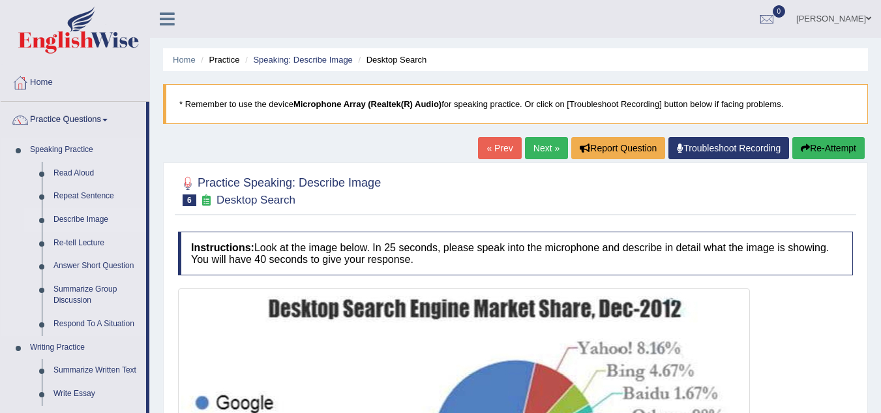
click at [76, 221] on link "Describe Image" at bounding box center [97, 219] width 98 height 23
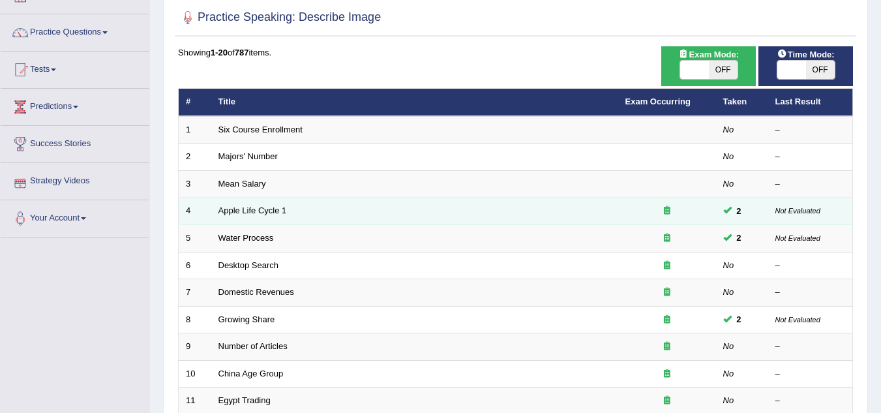
scroll to position [91, 0]
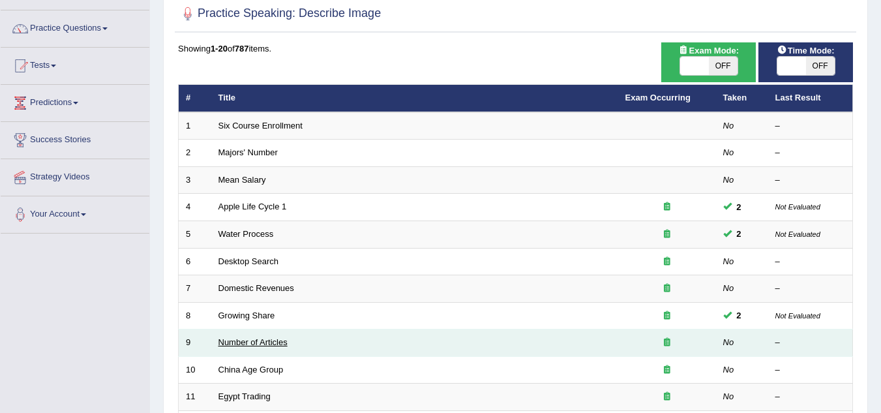
click at [246, 341] on link "Number of Articles" at bounding box center [252, 342] width 69 height 10
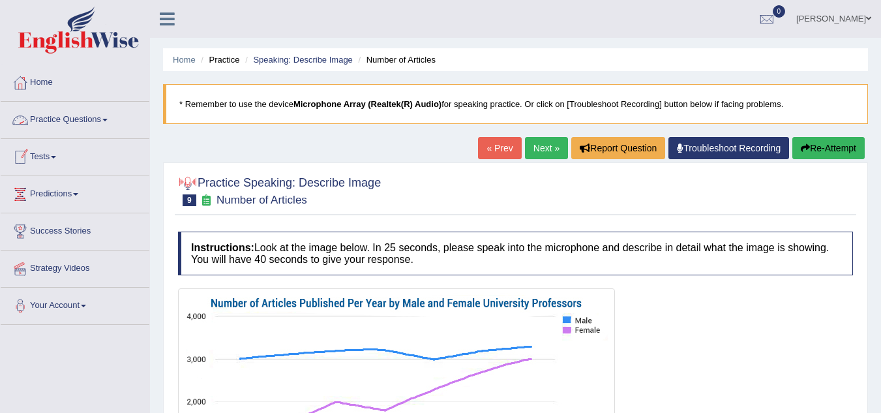
click at [102, 115] on link "Practice Questions" at bounding box center [75, 118] width 149 height 33
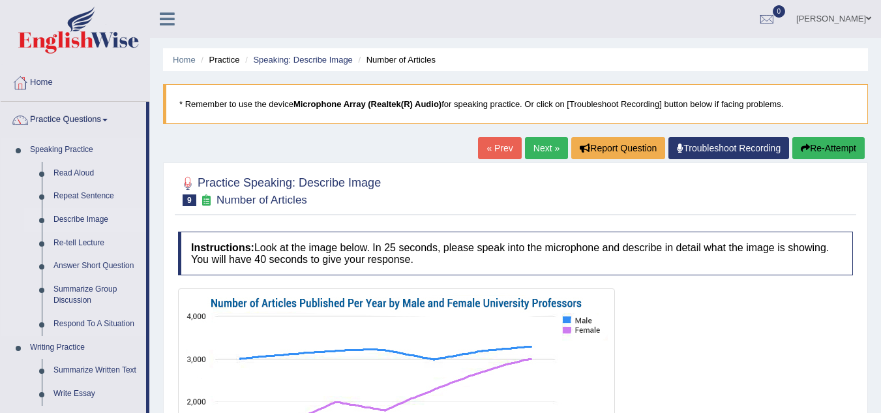
click at [78, 220] on link "Describe Image" at bounding box center [97, 219] width 98 height 23
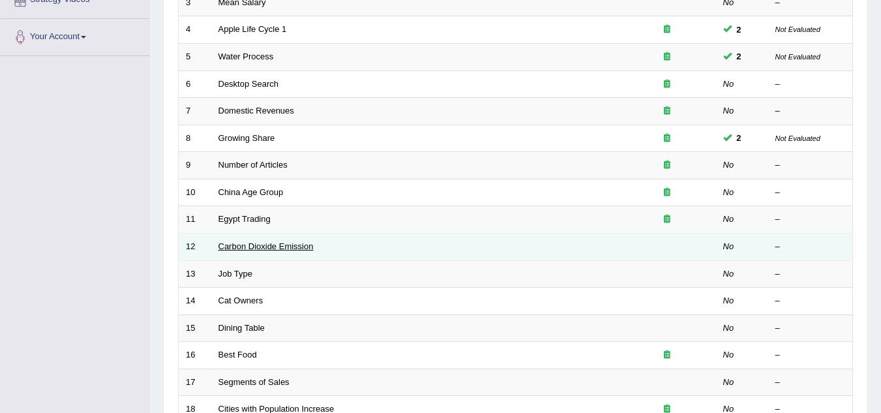
scroll to position [269, 0]
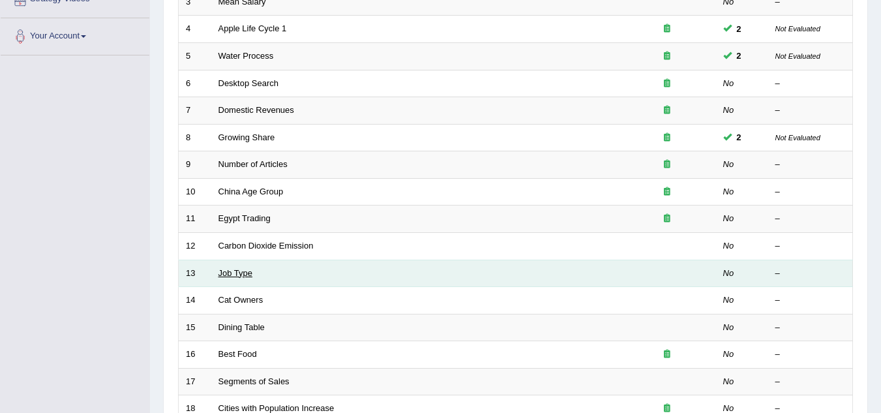
click at [237, 276] on link "Job Type" at bounding box center [235, 273] width 35 height 10
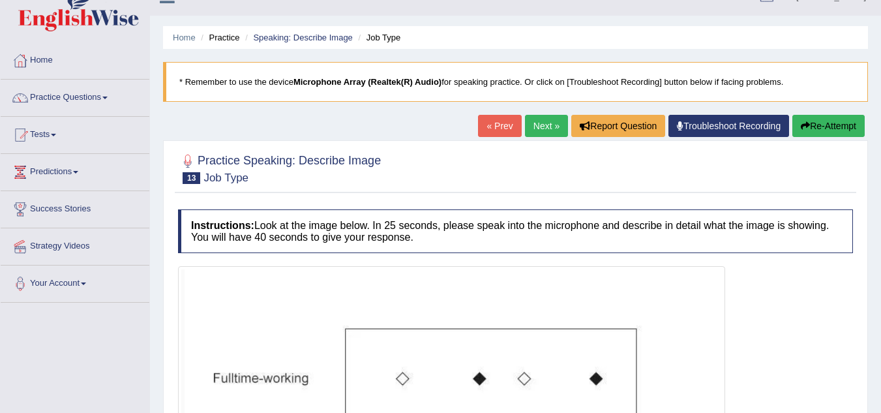
scroll to position [28, 0]
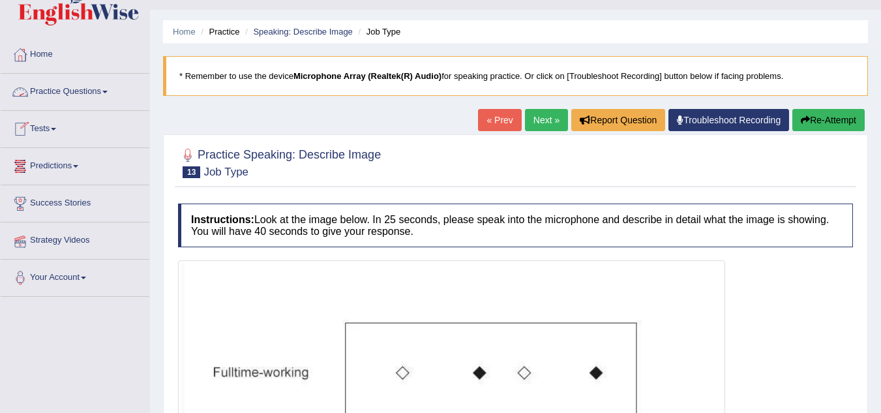
click at [63, 88] on link "Practice Questions" at bounding box center [75, 90] width 149 height 33
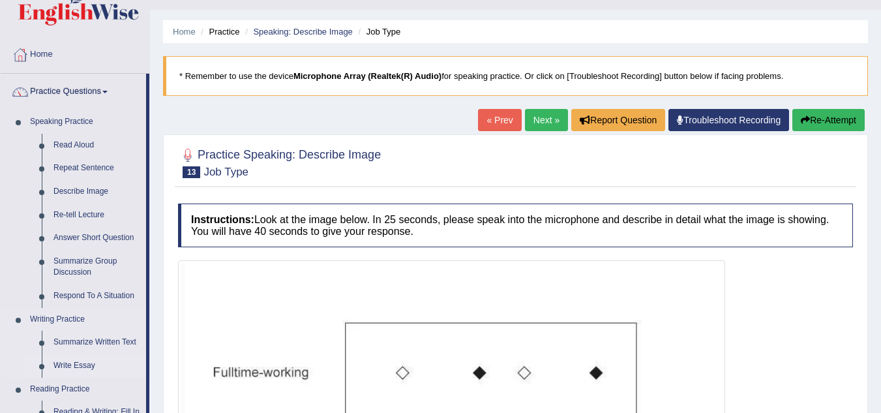
click at [73, 366] on link "Write Essay" at bounding box center [97, 365] width 98 height 23
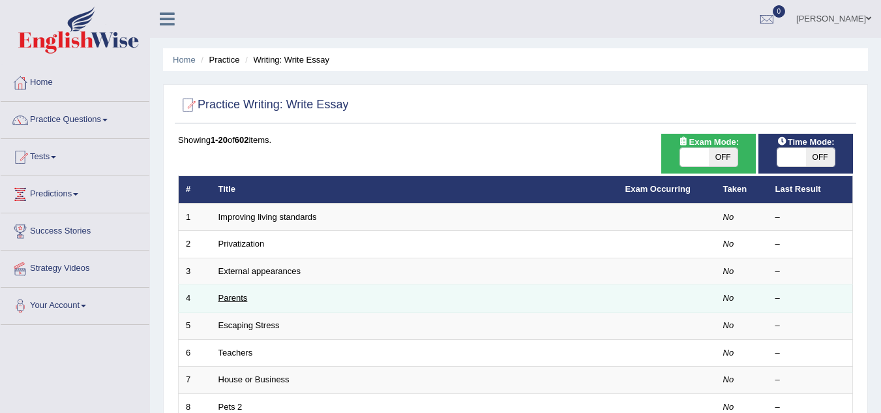
click at [234, 297] on link "Parents" at bounding box center [232, 298] width 29 height 10
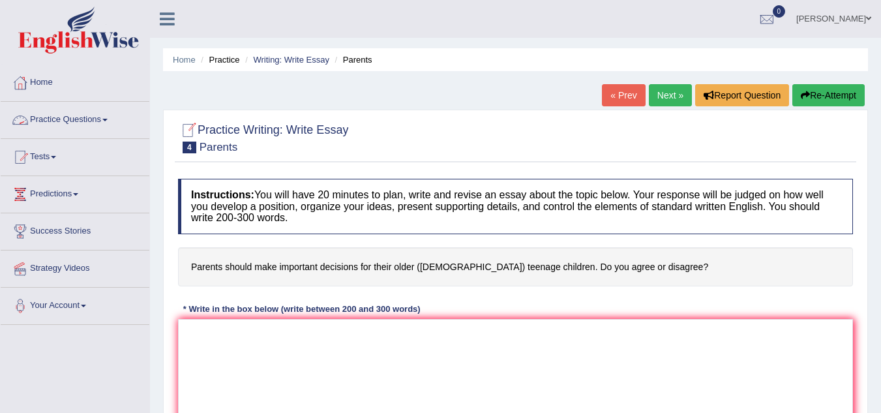
click at [96, 125] on link "Practice Questions" at bounding box center [75, 118] width 149 height 33
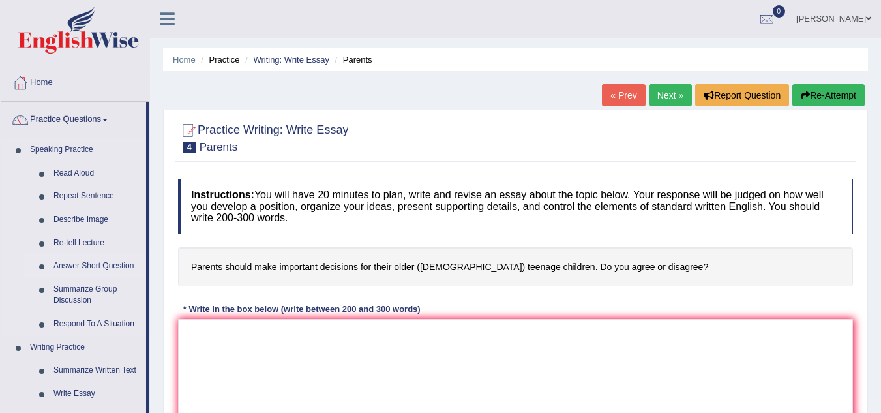
click at [74, 269] on link "Answer Short Question" at bounding box center [97, 265] width 98 height 23
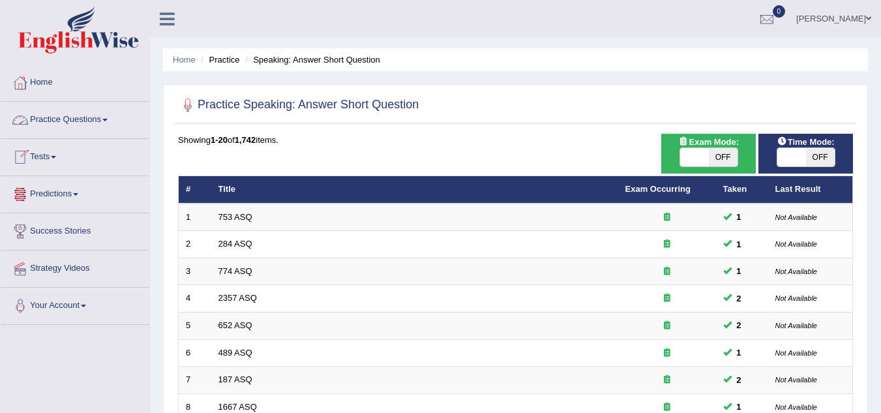
click at [82, 132] on link "Practice Questions" at bounding box center [75, 118] width 149 height 33
